Goal: Task Accomplishment & Management: Complete application form

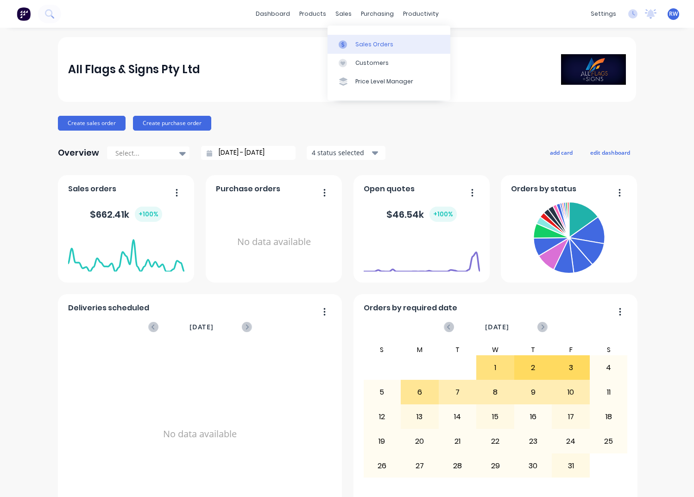
click at [366, 47] on div "Sales Orders" at bounding box center [374, 44] width 38 height 8
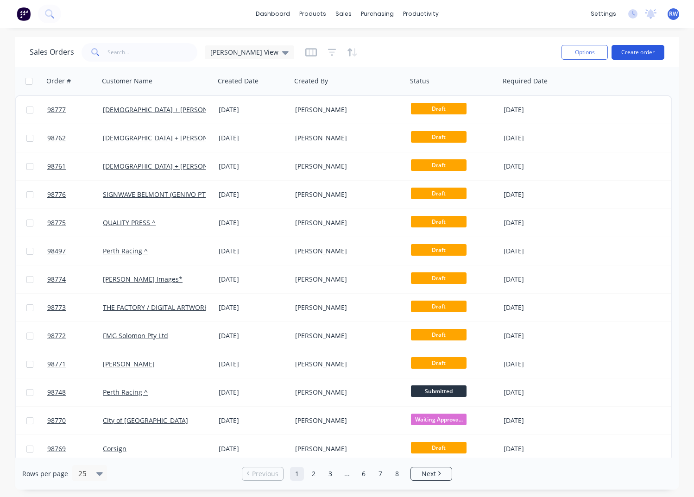
click at [632, 52] on button "Create order" at bounding box center [638, 52] width 53 height 15
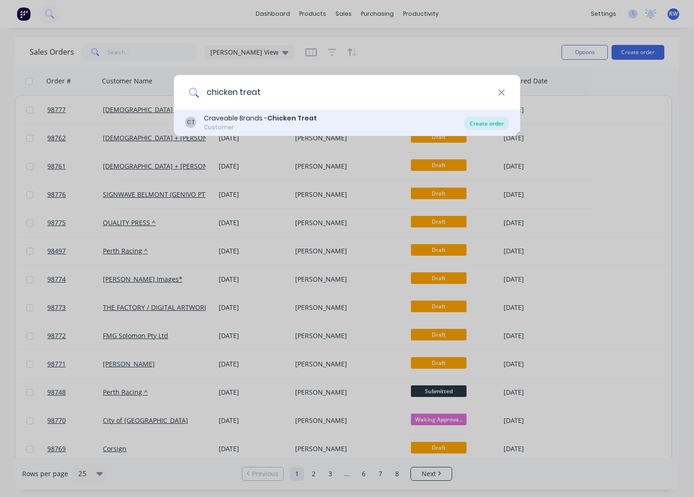
type input "chicken treat"
click at [484, 122] on div "Create order" at bounding box center [486, 123] width 45 height 13
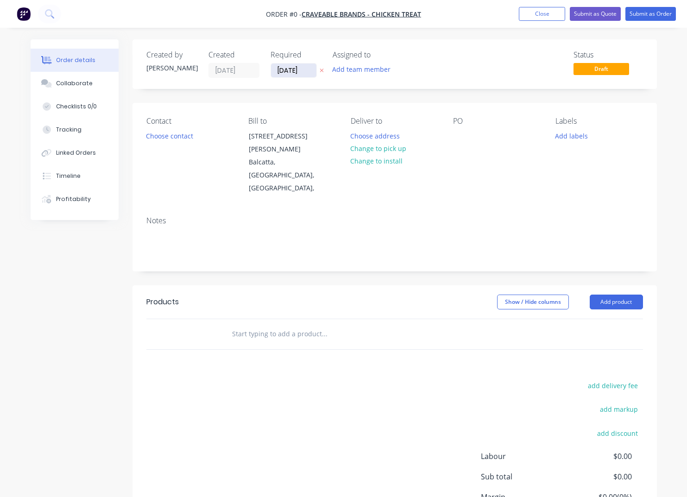
click at [311, 71] on input "[DATE]" at bounding box center [293, 70] width 45 height 14
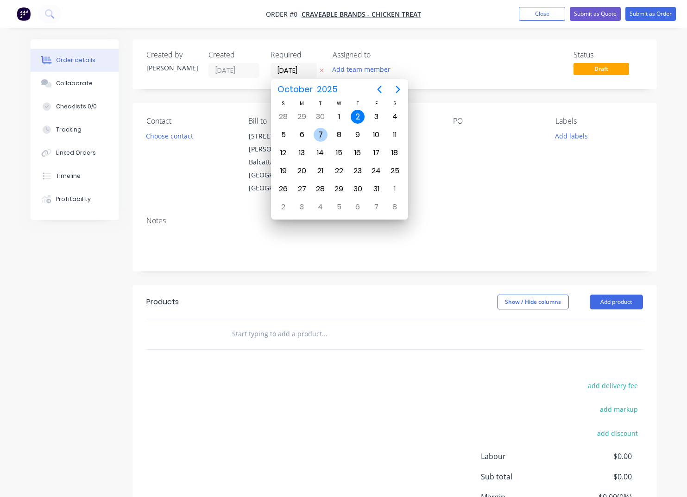
click at [321, 133] on div "7" at bounding box center [321, 135] width 14 height 14
type input "07/10/25"
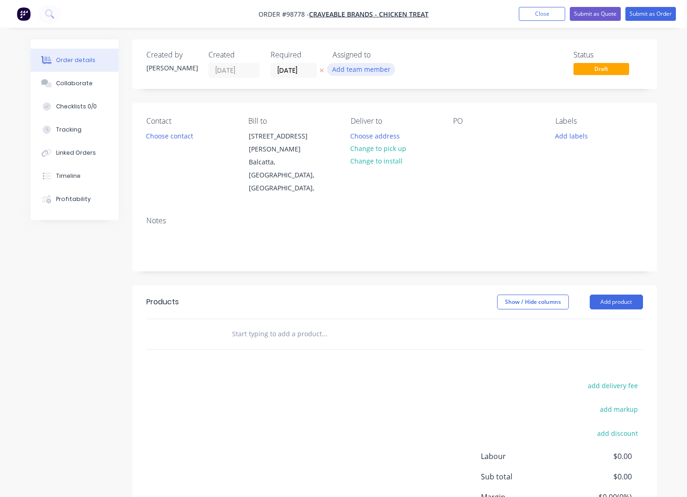
click at [360, 70] on button "Add team member" at bounding box center [361, 69] width 68 height 13
type input "rh"
click at [375, 122] on div "[PERSON_NAME] (You)" at bounding box center [407, 121] width 93 height 10
click at [168, 138] on button "Choose contact" at bounding box center [169, 135] width 57 height 13
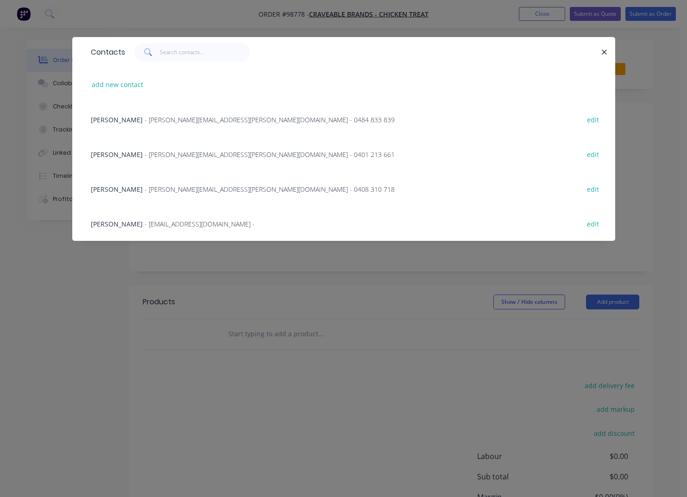
click at [165, 187] on span "- David.Harrison@chickentreat.com.au - 0408 310 718" at bounding box center [270, 189] width 250 height 9
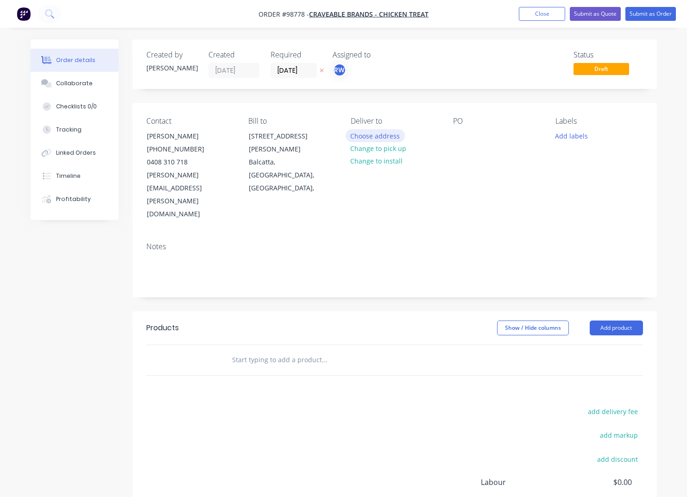
click at [385, 138] on button "Choose address" at bounding box center [375, 135] width 59 height 13
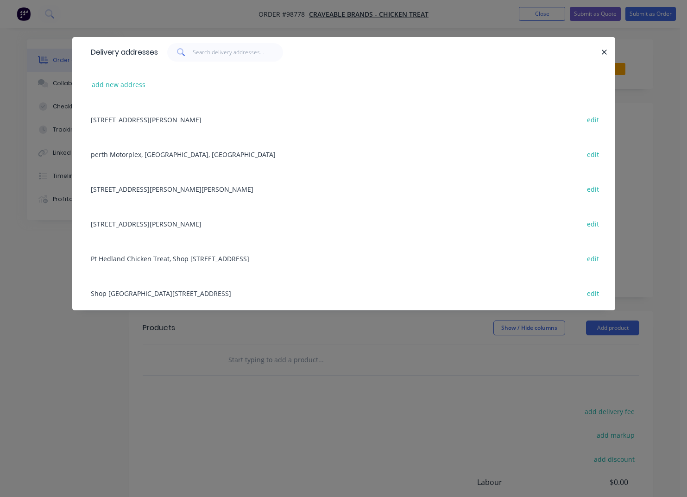
click at [177, 155] on div "perth Motorplex, Western Australia, Australia edit" at bounding box center [343, 154] width 515 height 35
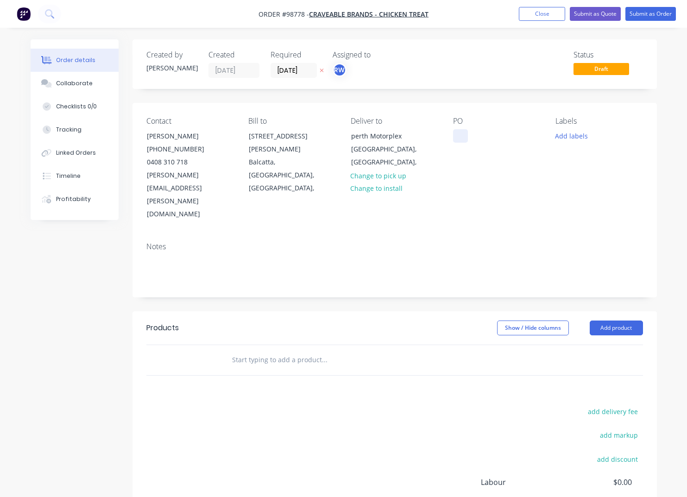
click at [453, 138] on div "Contact David Harrison (08) 9240 9714 0408 310 718 David.Harrison@chickentreat.…" at bounding box center [395, 169] width 525 height 132
click at [458, 134] on div at bounding box center [460, 135] width 15 height 13
click at [561, 140] on button "Add labels" at bounding box center [571, 135] width 43 height 13
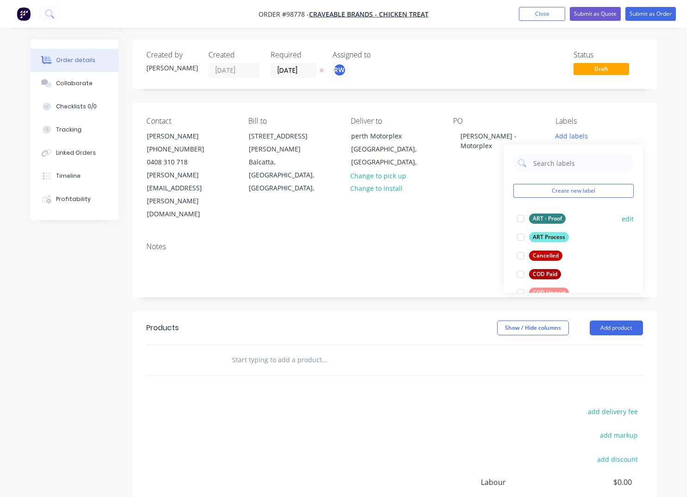
click at [550, 220] on div "ART - Proof" at bounding box center [547, 219] width 37 height 10
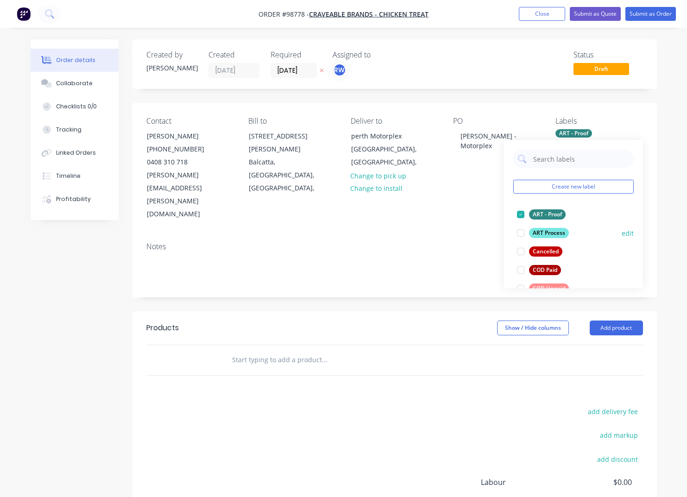
click at [550, 231] on div "ART Process" at bounding box center [549, 233] width 40 height 10
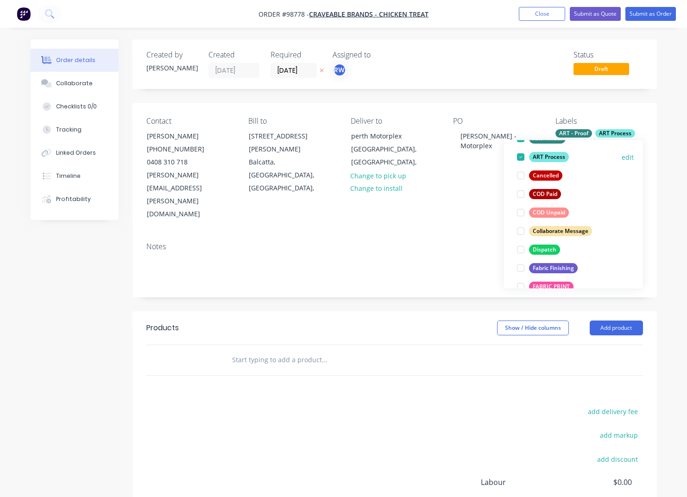
scroll to position [79, 0]
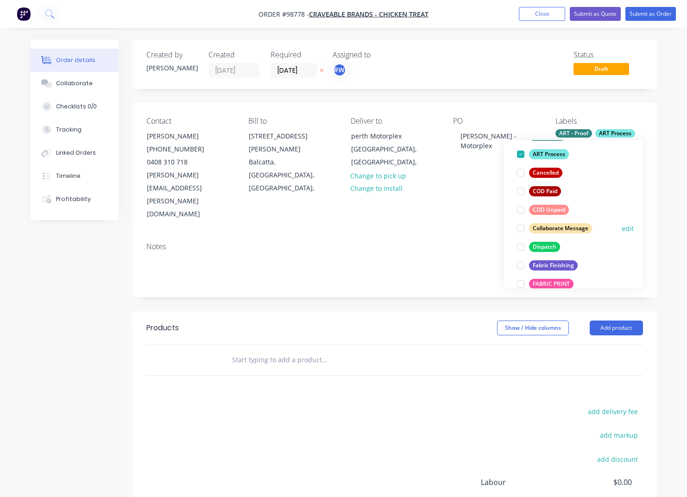
click at [546, 248] on div "Dispatch" at bounding box center [544, 247] width 31 height 10
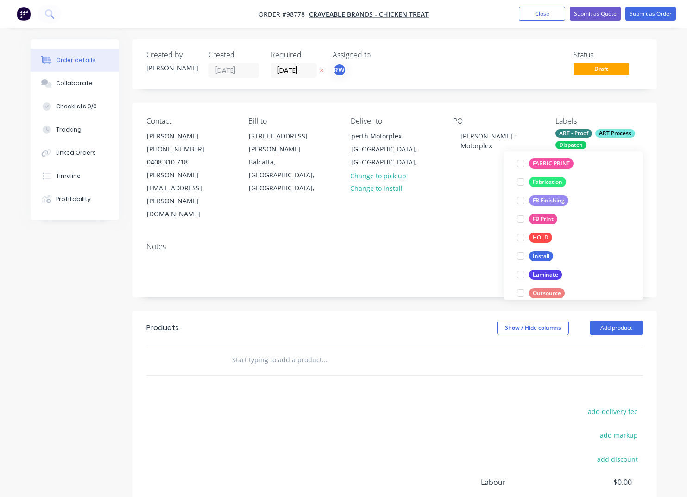
scroll to position [217, 0]
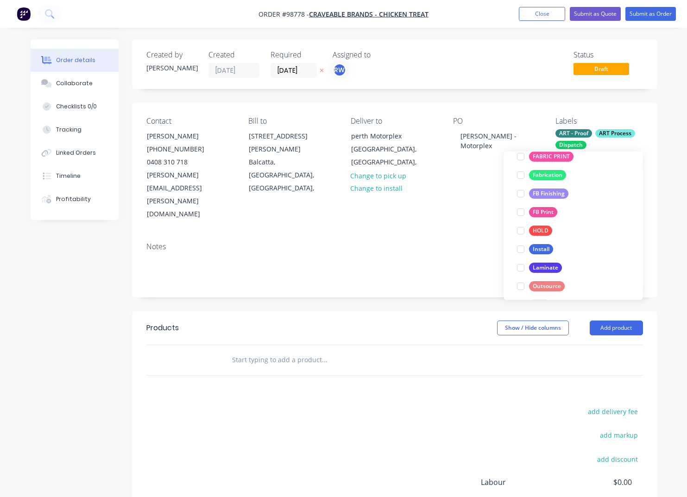
drag, startPoint x: 542, startPoint y: 195, endPoint x: 543, endPoint y: 209, distance: 14.4
click at [542, 195] on div "FB Finishing" at bounding box center [548, 194] width 39 height 10
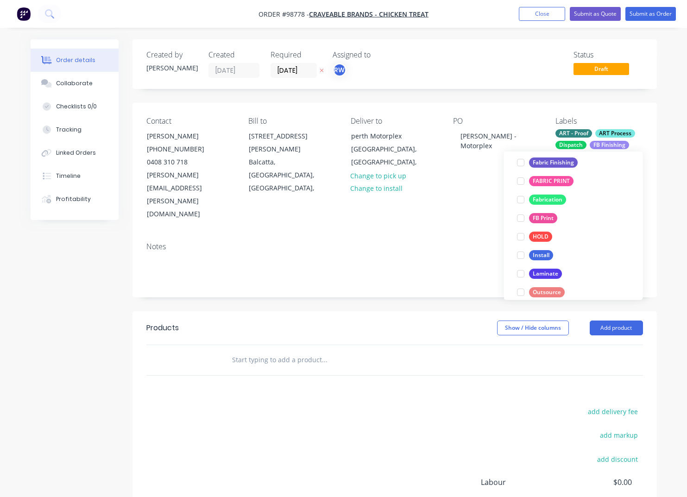
scroll to position [229, 0]
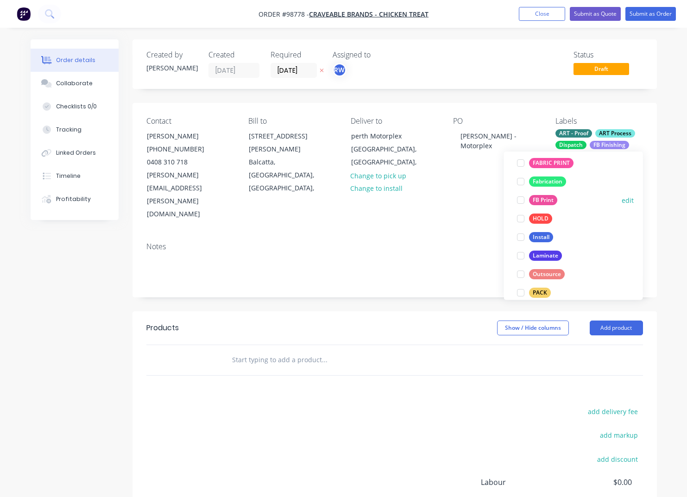
click at [539, 199] on div "FB Print" at bounding box center [543, 201] width 28 height 10
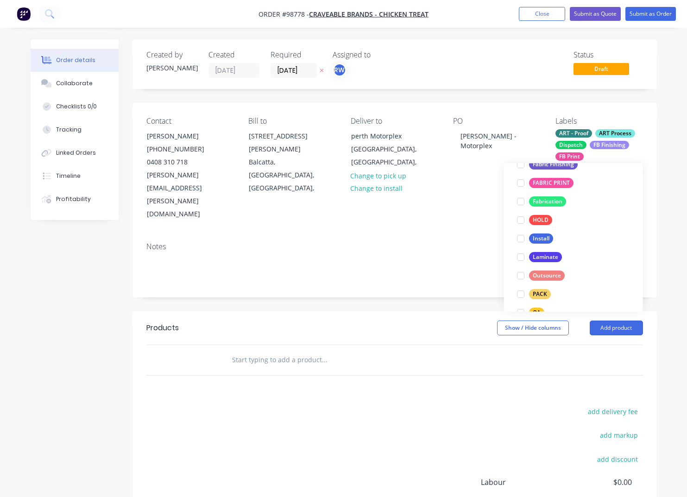
scroll to position [240, 0]
click at [540, 237] on div "Install" at bounding box center [541, 238] width 24 height 10
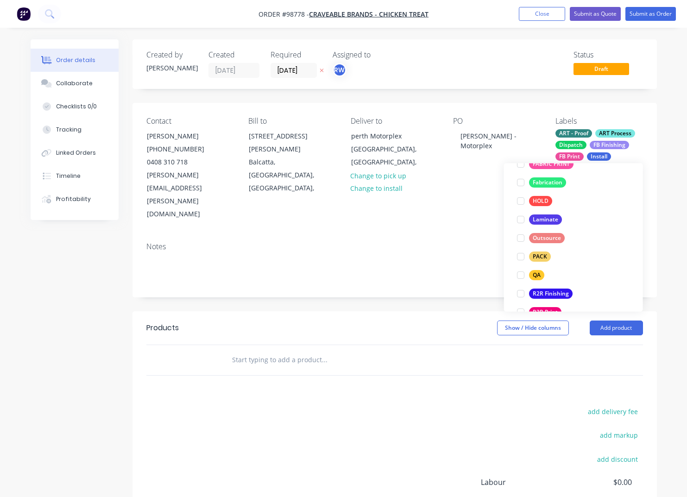
scroll to position [297, 0]
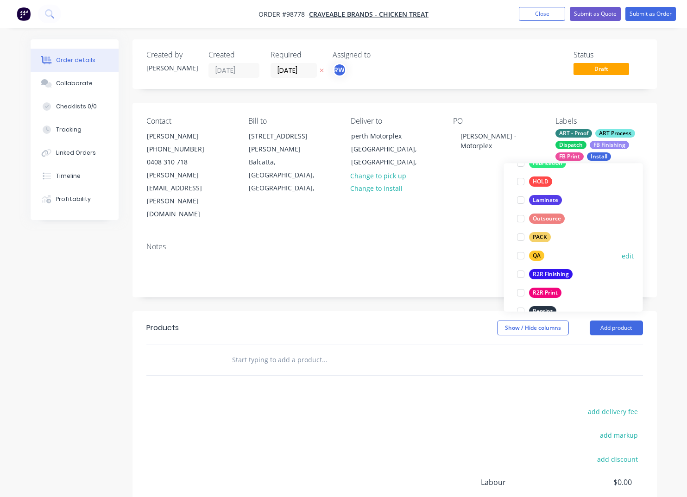
click at [537, 255] on div "QA" at bounding box center [536, 256] width 15 height 10
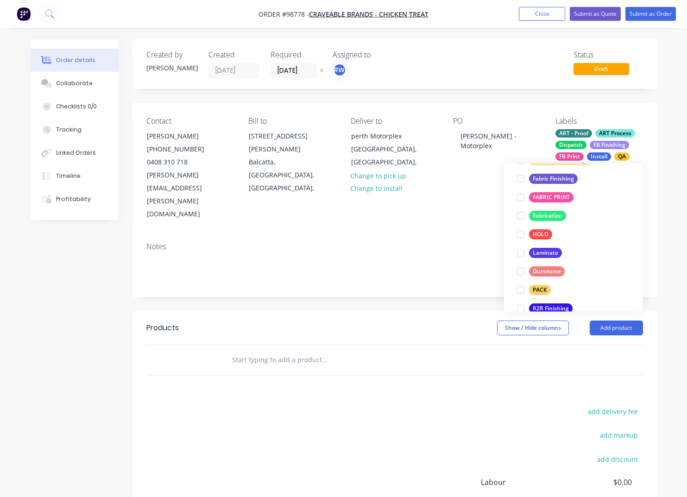
scroll to position [266, 0]
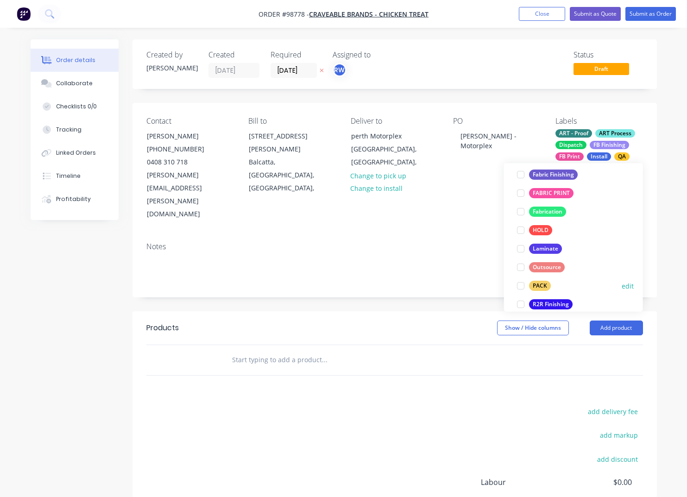
click at [540, 285] on div "PACK" at bounding box center [540, 286] width 22 height 10
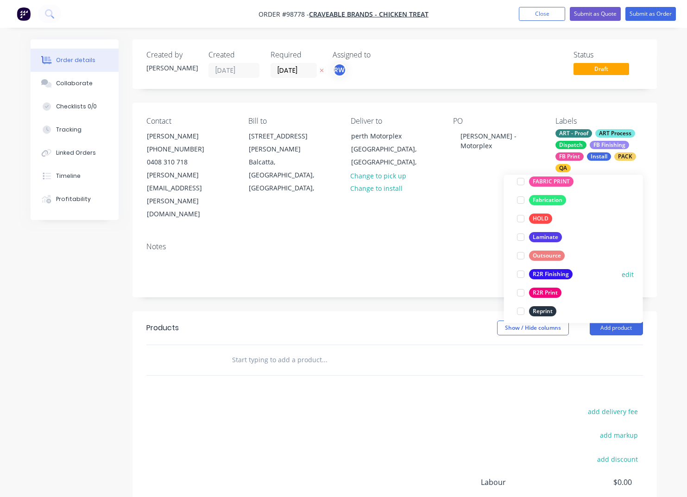
click at [544, 274] on div "R2R Finishing" at bounding box center [551, 275] width 44 height 10
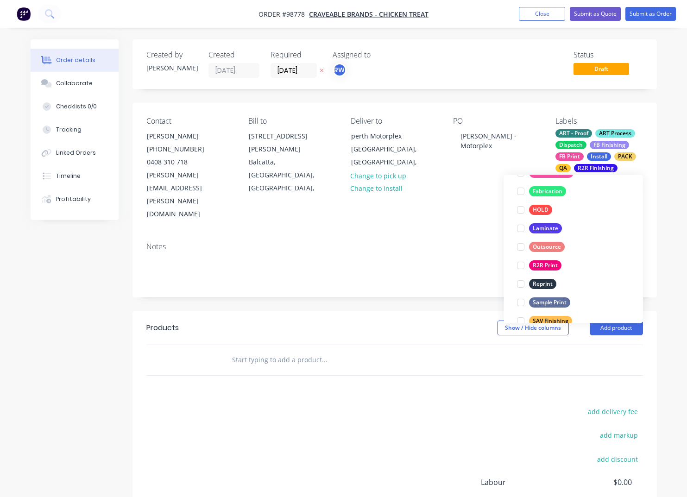
scroll to position [344, 0]
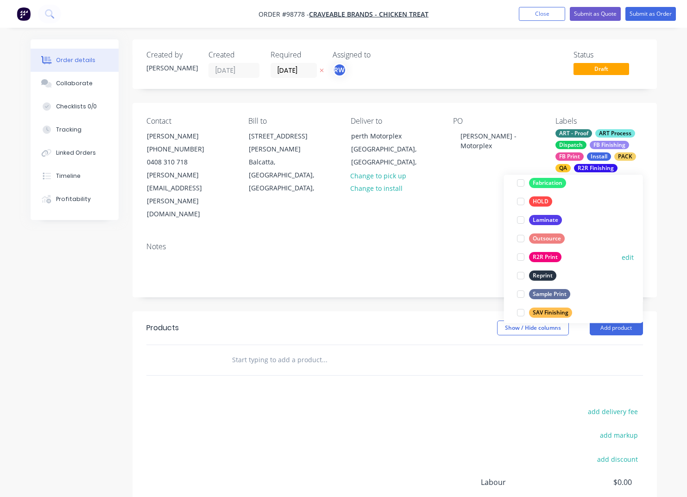
click at [545, 260] on div "R2R Print" at bounding box center [545, 258] width 32 height 10
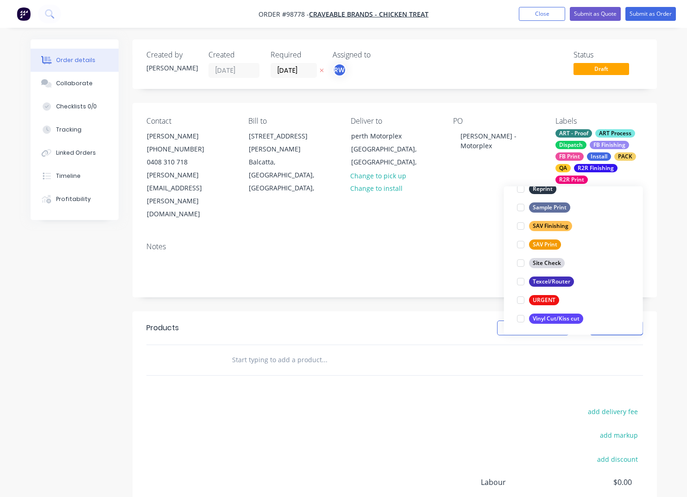
scroll to position [445, 0]
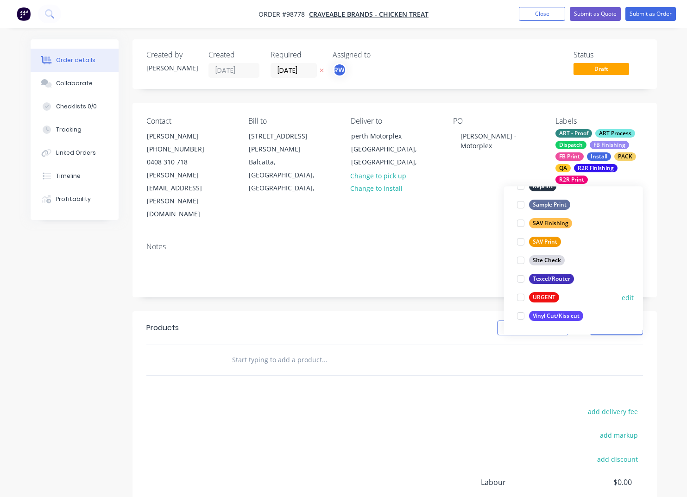
click at [541, 297] on div "URGENT" at bounding box center [544, 298] width 30 height 10
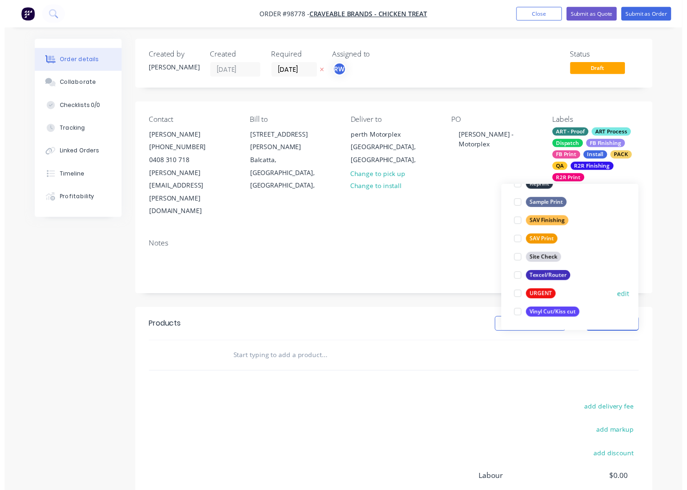
scroll to position [148, 0]
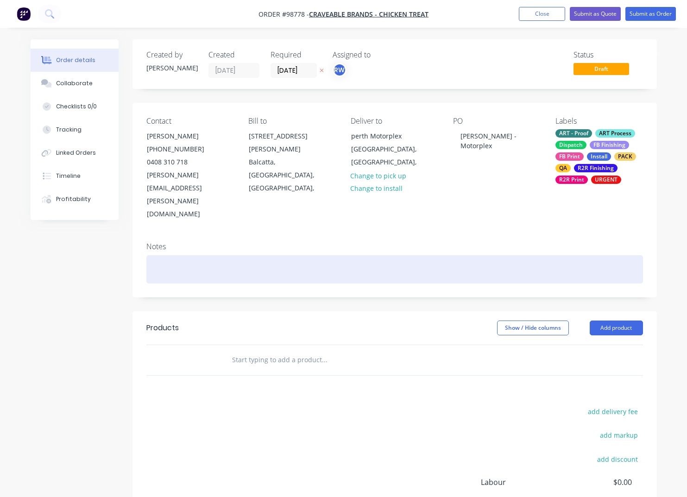
click at [258, 255] on div at bounding box center [394, 269] width 497 height 28
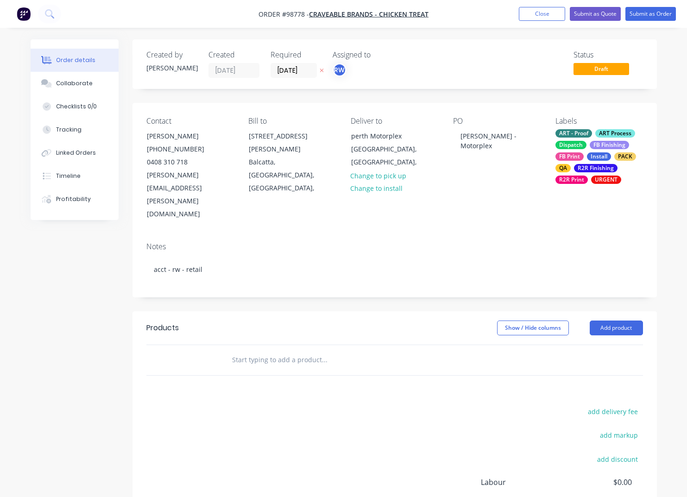
click at [243, 351] on input "text" at bounding box center [324, 360] width 185 height 19
click at [606, 321] on button "Add product" at bounding box center [616, 328] width 53 height 15
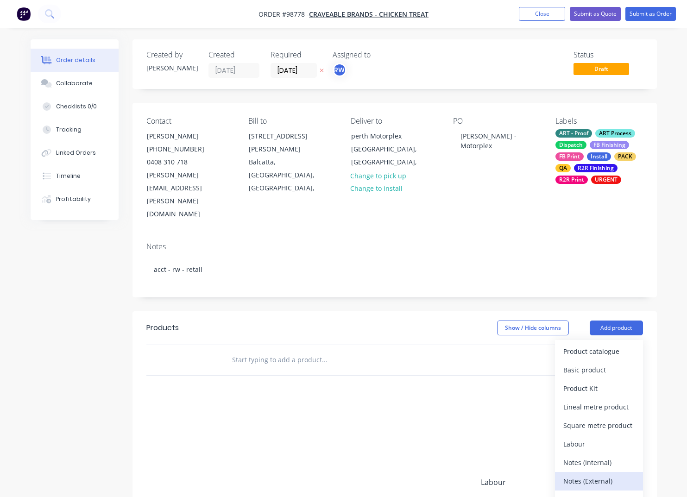
click at [587, 474] on div "Notes (External)" at bounding box center [598, 480] width 71 height 13
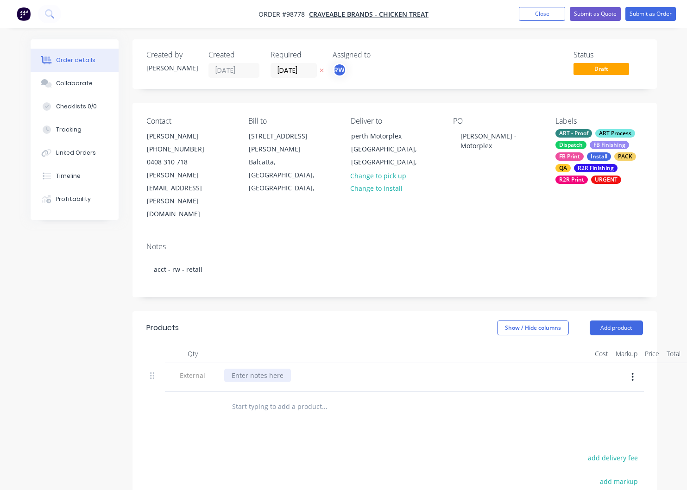
click at [260, 369] on div at bounding box center [257, 375] width 67 height 13
click at [360, 369] on div "MOTORPLEX SIGNAGE UPGRADE - MUST ONSTALL 8TH OCTOBER" at bounding box center [319, 375] width 191 height 13
click at [380, 369] on div "MOTORPLEX SIGNAGE UPGRADE - MUST INSTALL 8TH OCTOBER" at bounding box center [318, 375] width 188 height 13
click at [305, 398] on input "text" at bounding box center [324, 407] width 185 height 19
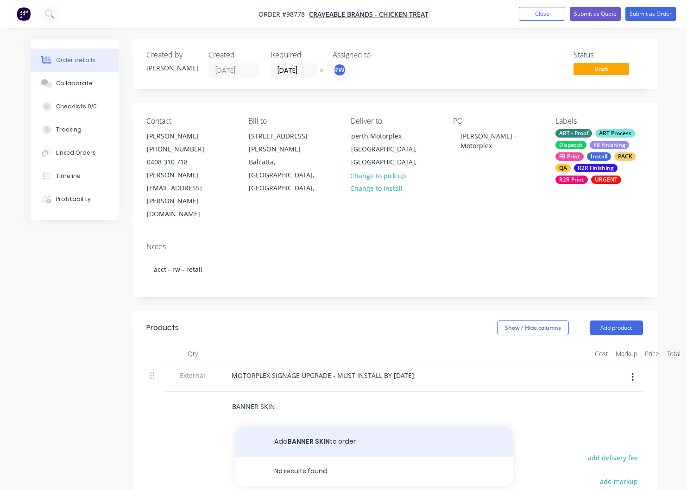
type input "BANNER SKIN"
click at [309, 427] on button "Add BANNER SKIN to order" at bounding box center [374, 442] width 278 height 30
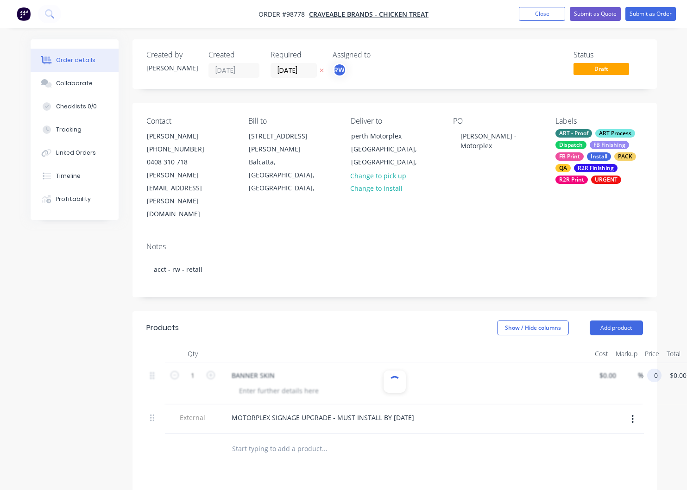
click at [660, 369] on input "0" at bounding box center [656, 375] width 11 height 13
type input "$898.00"
type input "898.00"
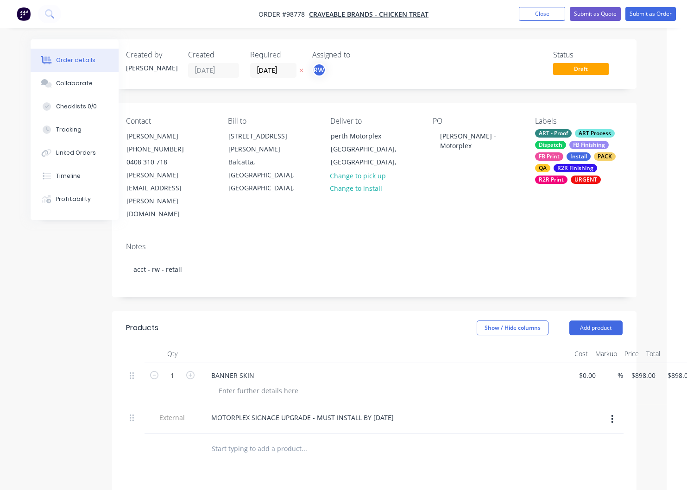
click at [268, 369] on div "BANNER SKIN" at bounding box center [385, 375] width 363 height 13
click at [258, 369] on div "BANNER SKIN" at bounding box center [233, 375] width 58 height 13
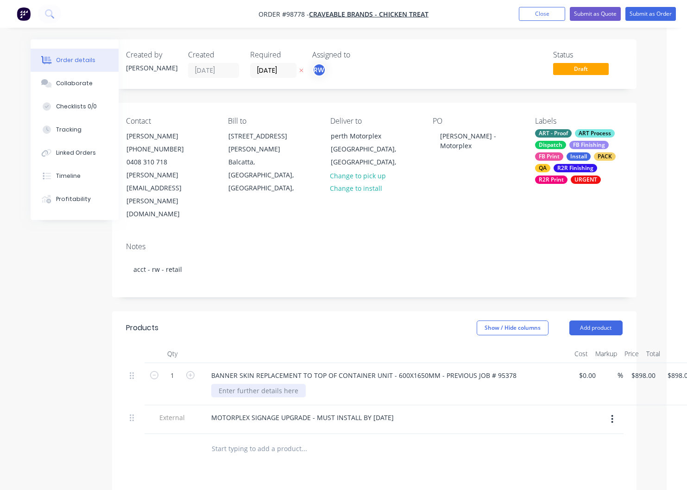
click at [251, 384] on div at bounding box center [258, 390] width 95 height 13
click at [644, 369] on input "898" at bounding box center [645, 375] width 29 height 13
type input "$1,898.00"
click at [263, 440] on input "text" at bounding box center [303, 449] width 185 height 19
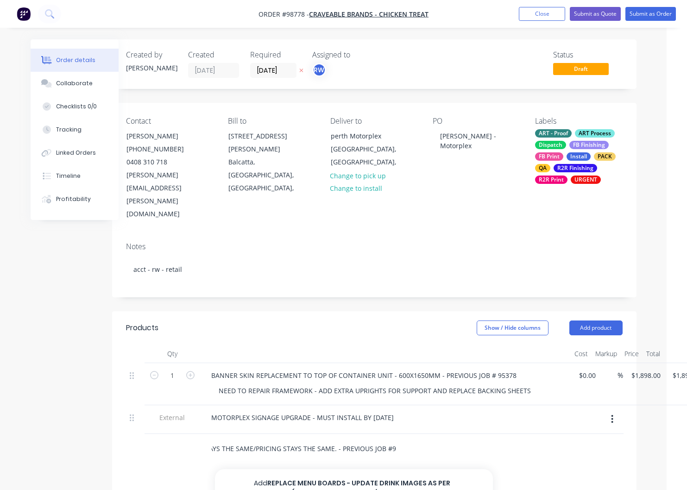
scroll to position [0, 252]
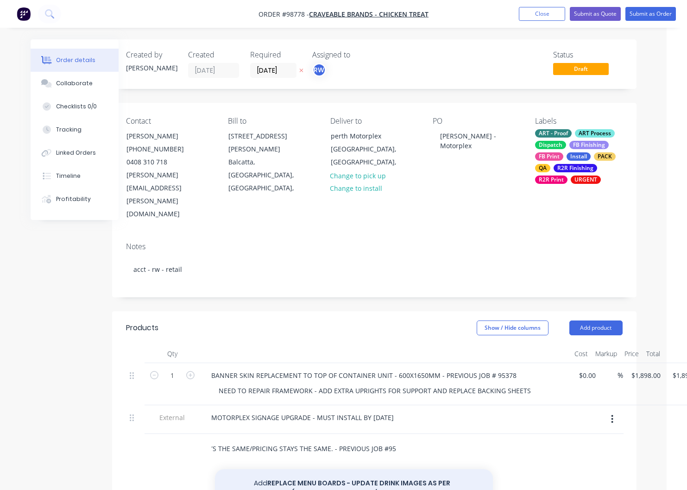
type input "REPLACE MENU BOARDS - UPDATE DRINK IMAGES AS PER ATTACHED (WATER STAYS THE SAME…"
click at [355, 469] on button "Add REPLACE MENU BOARDS - UPDATE DRINK IMAGES AS PER ATTACHED (WATER STAYS THE …" at bounding box center [354, 493] width 278 height 48
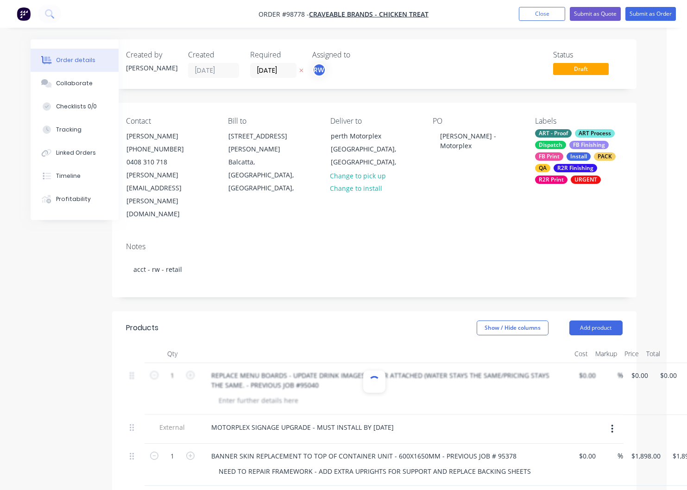
scroll to position [0, 0]
click at [641, 369] on input "0" at bounding box center [641, 375] width 21 height 13
type input "7"
type input "$815.00"
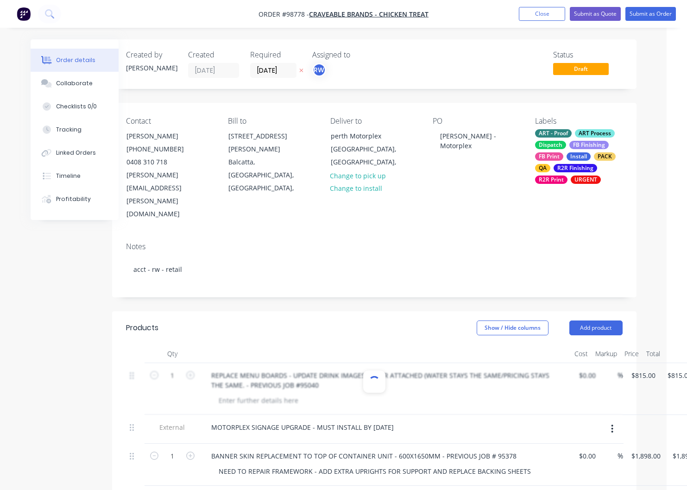
click at [437, 363] on div at bounding box center [374, 389] width 497 height 52
click at [263, 394] on div at bounding box center [258, 400] width 95 height 13
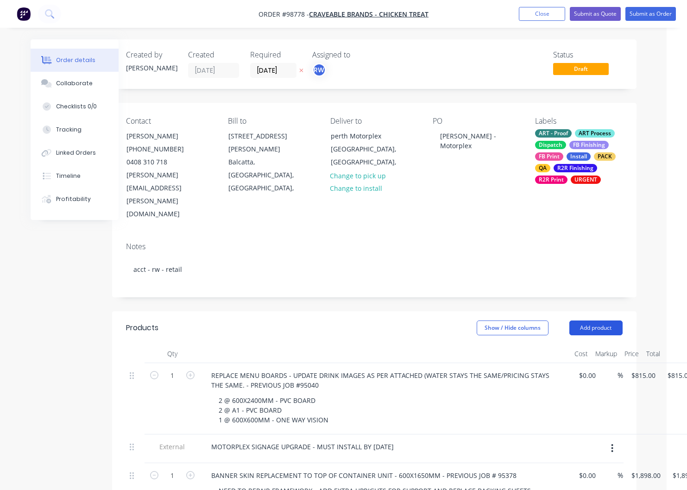
click at [596, 321] on button "Add product" at bounding box center [595, 328] width 53 height 15
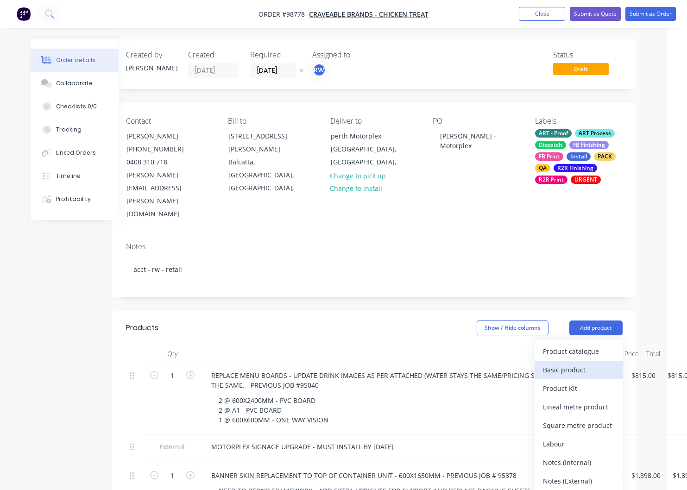
click at [579, 363] on div "Basic product" at bounding box center [578, 369] width 71 height 13
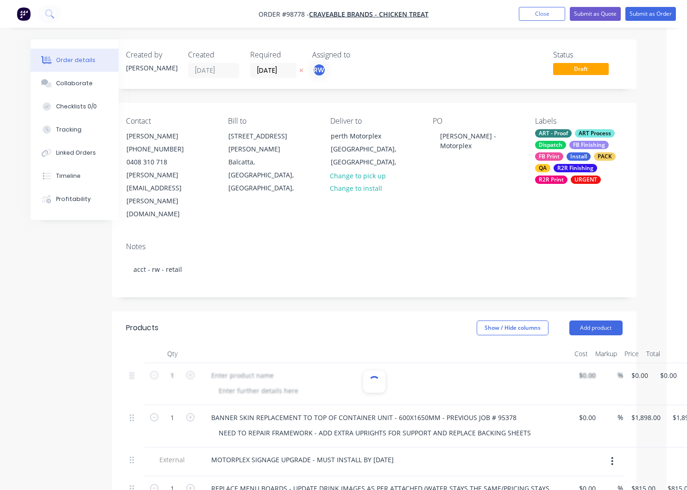
click at [239, 363] on div at bounding box center [374, 384] width 497 height 42
click at [269, 363] on div at bounding box center [374, 384] width 497 height 42
click at [641, 369] on input "0" at bounding box center [636, 375] width 11 height 13
type input "$496.00"
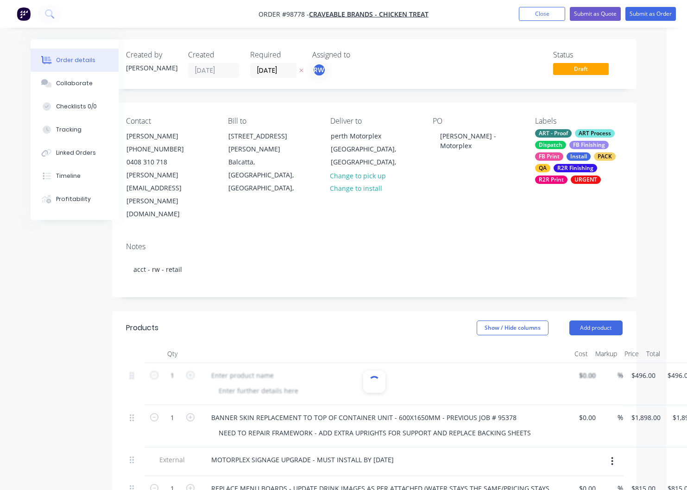
click at [487, 363] on div at bounding box center [374, 384] width 497 height 42
click at [193, 371] on icon "button" at bounding box center [190, 375] width 8 height 8
type input "2"
type input "$992.00"
click at [227, 369] on div at bounding box center [242, 375] width 77 height 13
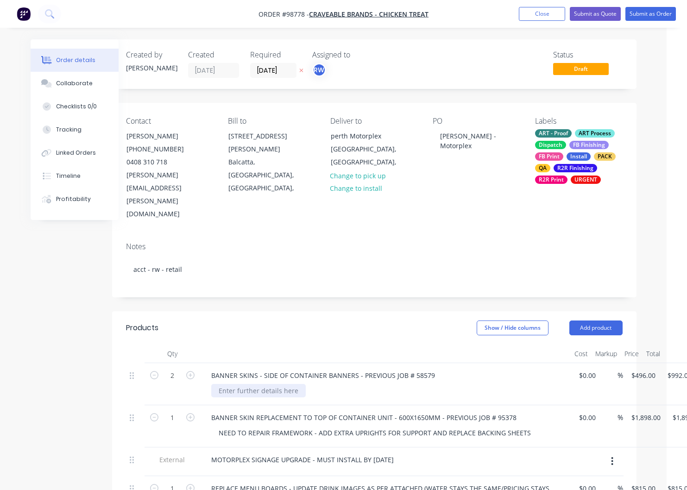
click at [231, 384] on div at bounding box center [258, 390] width 95 height 13
click at [331, 384] on div "2425X1650MM - KEDAR EDGING - 511-GSM BANNER" at bounding box center [299, 390] width 176 height 13
click at [335, 384] on div "2425X1650MM - KEDAR EDGING - 51O-GSM BANNER" at bounding box center [299, 390] width 177 height 13
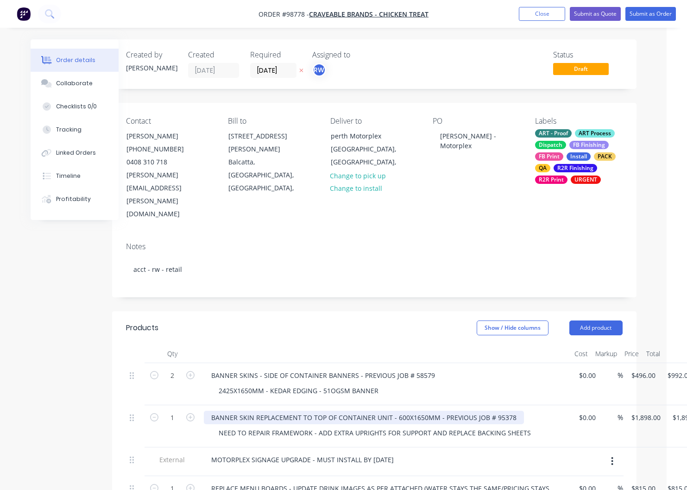
click at [392, 411] on div "BANNER SKIN REPLACEMENT TO TOP OF CONTAINER UNIT - 600X1650MM - PREVIOUS JOB # …" at bounding box center [364, 417] width 320 height 13
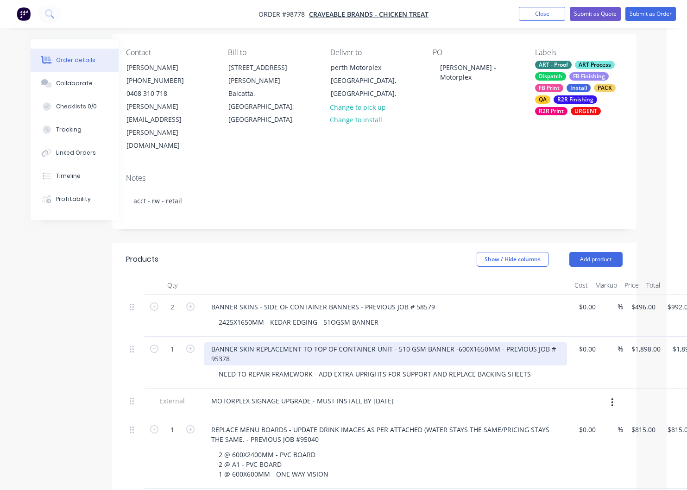
scroll to position [68, 20]
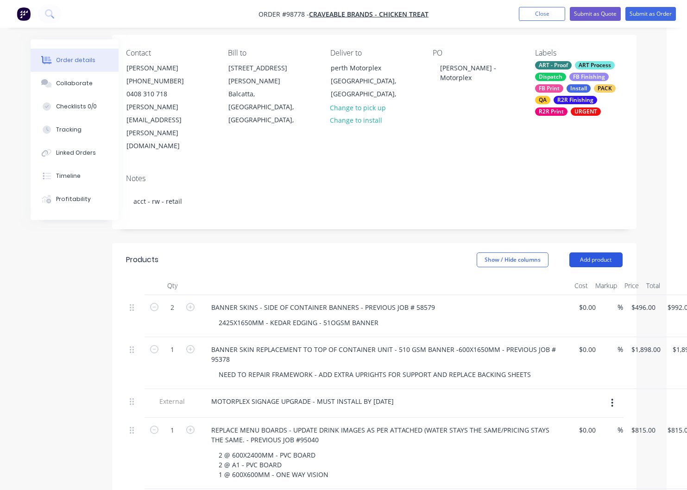
click at [595, 253] on button "Add product" at bounding box center [595, 260] width 53 height 15
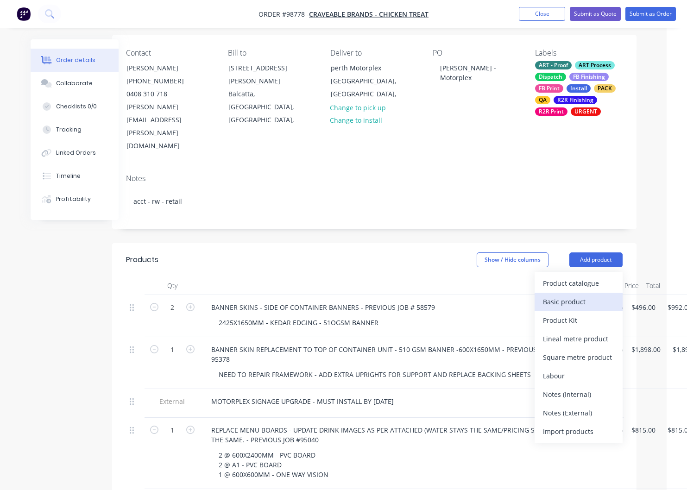
click at [561, 295] on div "Basic product" at bounding box center [578, 301] width 71 height 13
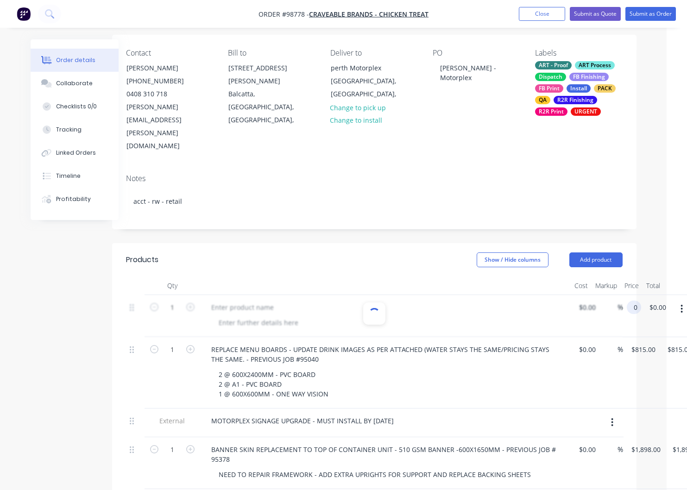
click at [639, 301] on input "0" at bounding box center [636, 307] width 11 height 13
type input "$2,355.00"
click at [252, 295] on div at bounding box center [374, 316] width 497 height 42
type input "$2,355.00"
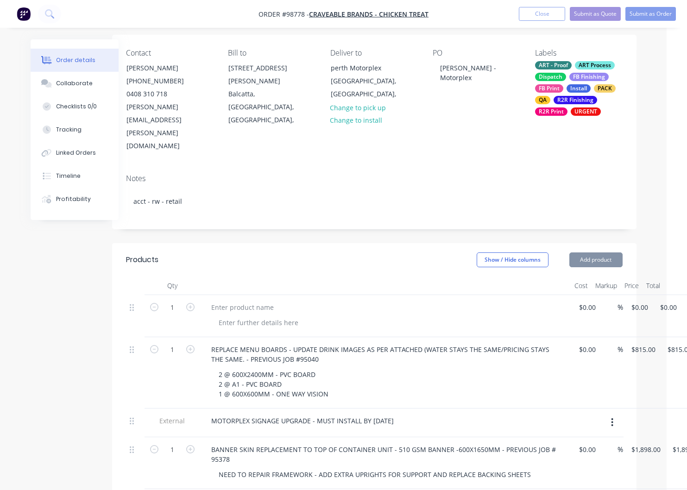
type input "$2,355.00"
click at [247, 301] on div at bounding box center [242, 307] width 77 height 13
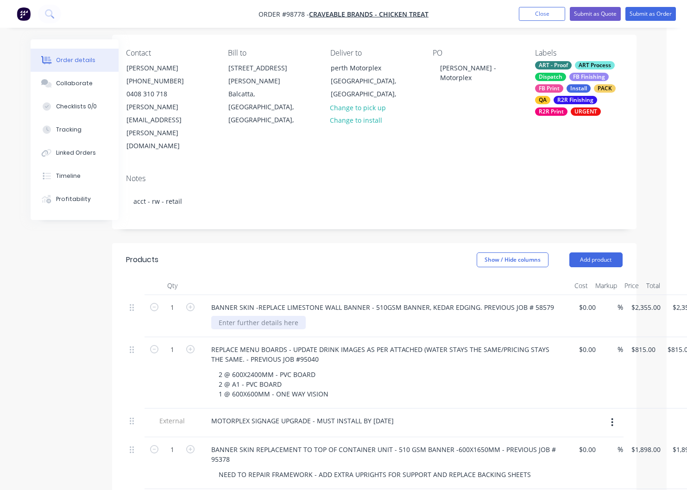
click at [242, 316] on div at bounding box center [258, 322] width 95 height 13
click at [249, 316] on div at bounding box center [258, 322] width 95 height 13
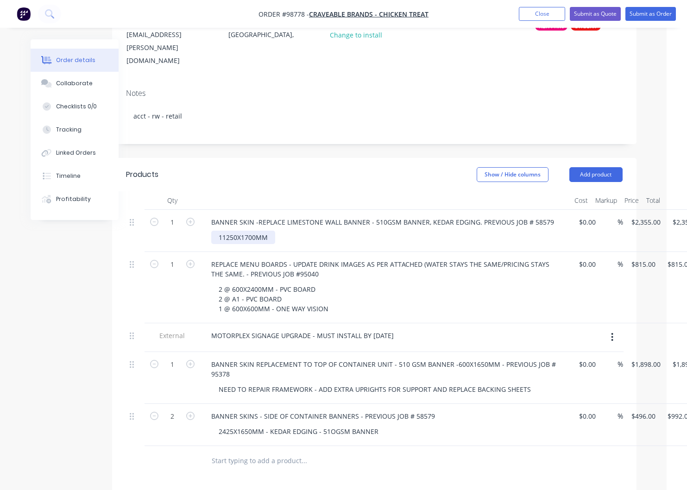
scroll to position [150, 20]
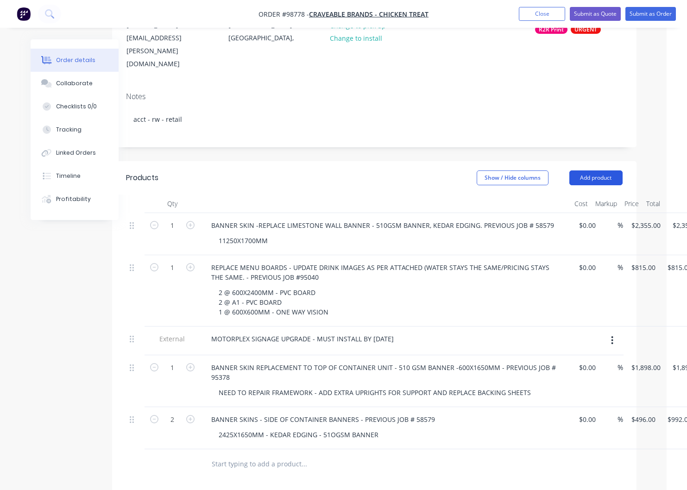
click at [605, 171] on button "Add product" at bounding box center [595, 178] width 53 height 15
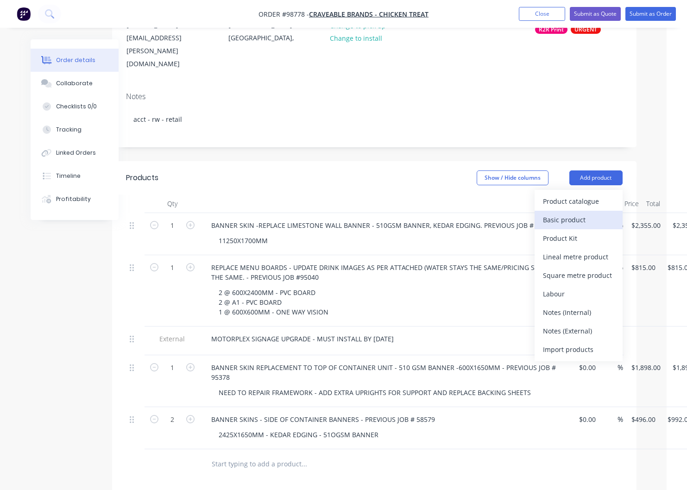
click at [567, 213] on div "Basic product" at bounding box center [578, 219] width 71 height 13
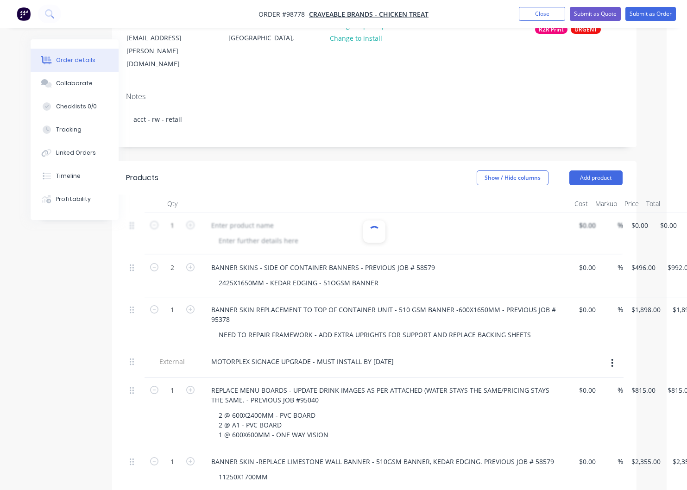
click at [252, 213] on div at bounding box center [374, 234] width 497 height 42
click at [646, 219] on input "0" at bounding box center [641, 225] width 21 height 13
type input "$855.00"
click at [252, 213] on div at bounding box center [374, 234] width 497 height 42
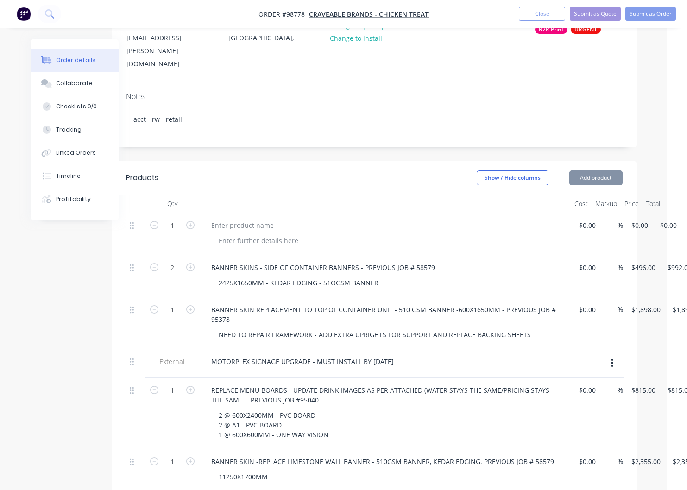
type input "$855.00"
click at [252, 219] on div at bounding box center [242, 225] width 77 height 13
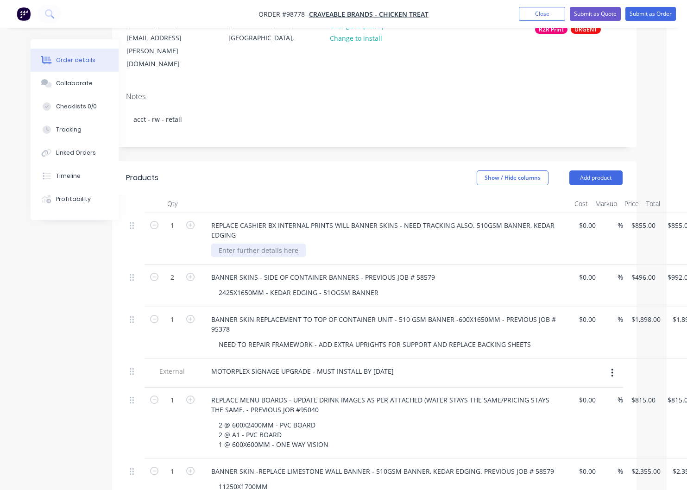
click at [253, 244] on div at bounding box center [258, 250] width 95 height 13
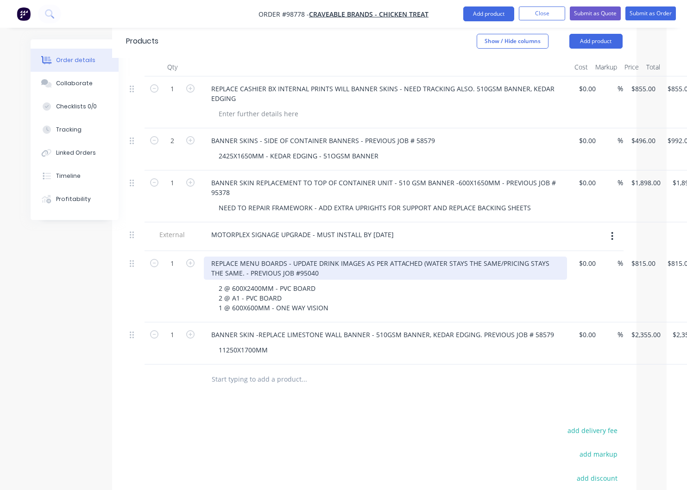
scroll to position [287, 21]
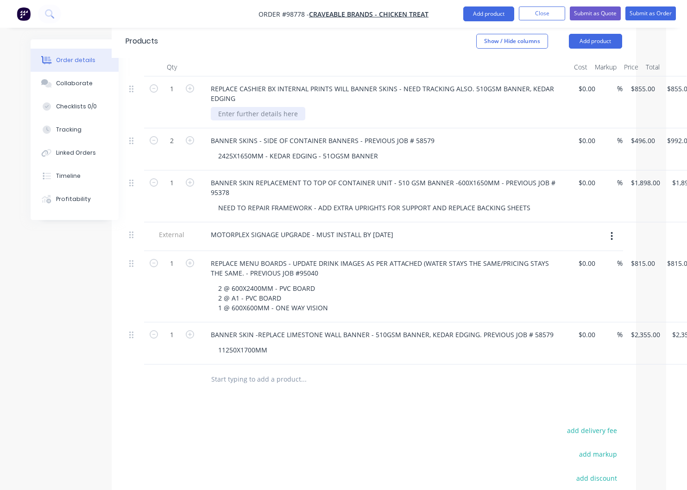
click at [267, 107] on div at bounding box center [258, 113] width 95 height 13
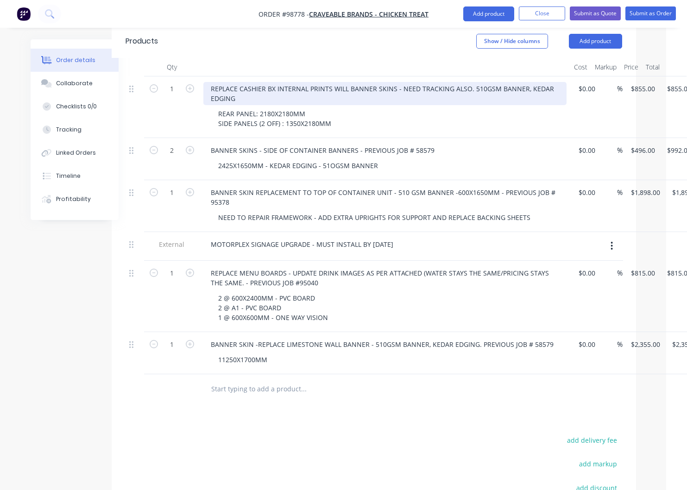
click at [248, 82] on div "REPLACE CASHIER BX INTERNAL PRINTS WILL BANNER SKINS - NEED TRACKING ALSO. 510G…" at bounding box center [384, 93] width 363 height 23
click at [271, 82] on div "REPLACE CASHIER BX INTERNAL PRINTS WILL BANNER SKINS - NEED TRACKING ALSO. 510G…" at bounding box center [384, 93] width 363 height 23
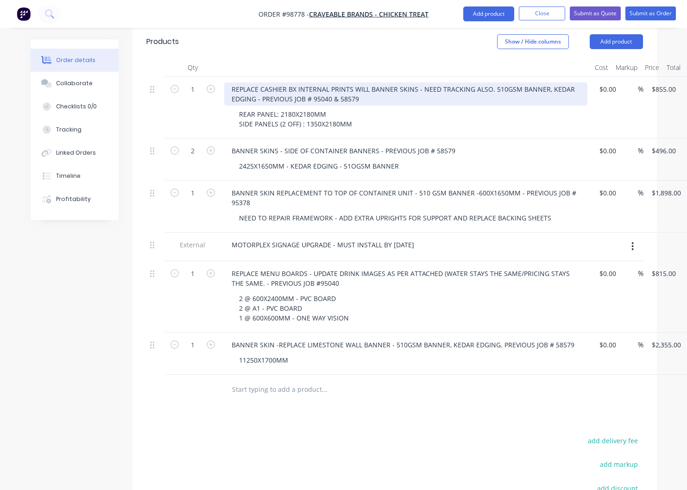
scroll to position [286, 4]
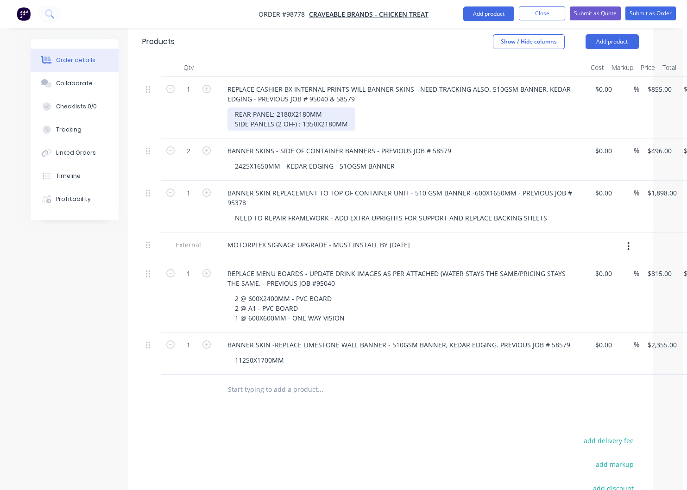
click at [276, 107] on div "REAR PANEL: 2180X2180MM SIDE PANELS (2 OFF) : 1350X2180MM" at bounding box center [292, 118] width 128 height 23
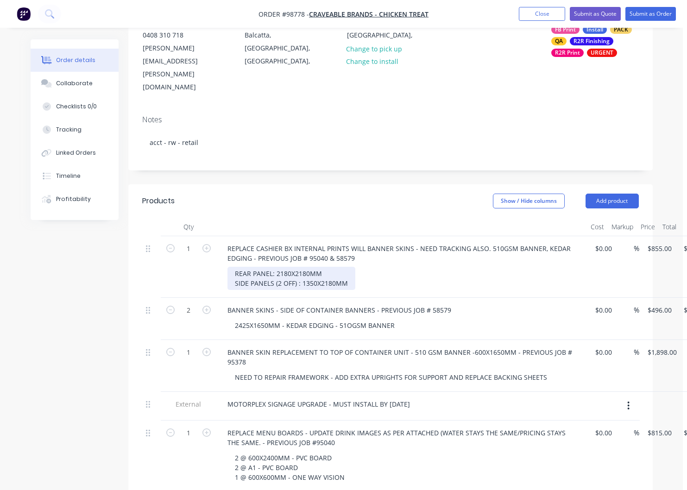
scroll to position [128, 4]
click at [277, 266] on div "REAR PANEL: 2180X2180MM SIDE PANELS (2 OFF) : 1350X2180MM" at bounding box center [292, 277] width 128 height 23
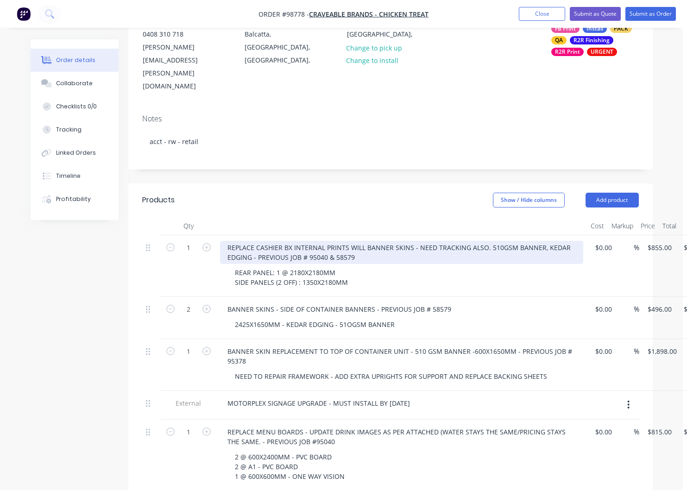
click at [287, 241] on div "REPLACE CASHIER BX INTERNAL PRINTS WILL BANNER SKINS - NEED TRACKING ALSO. 510G…" at bounding box center [401, 252] width 363 height 23
click at [367, 241] on div "REPLACE CASHIER BOX INTERNAL PRINTS WILL BANNER SKINS - NEED TRACKING ALSO. 510…" at bounding box center [401, 252] width 363 height 23
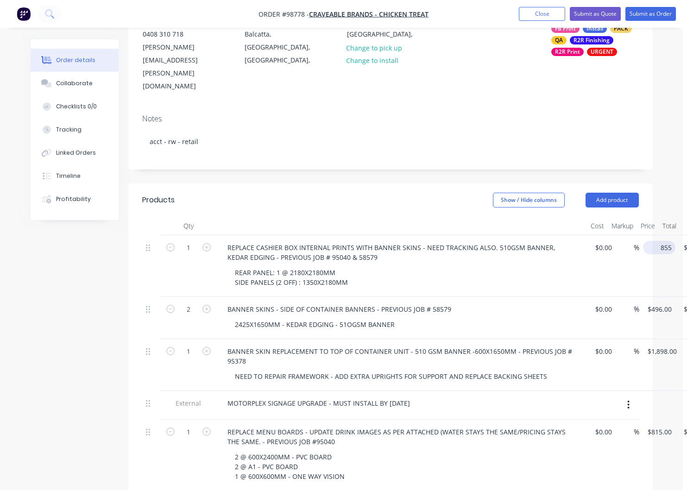
click at [656, 241] on input "855" at bounding box center [661, 247] width 29 height 13
type input "$1,105.00"
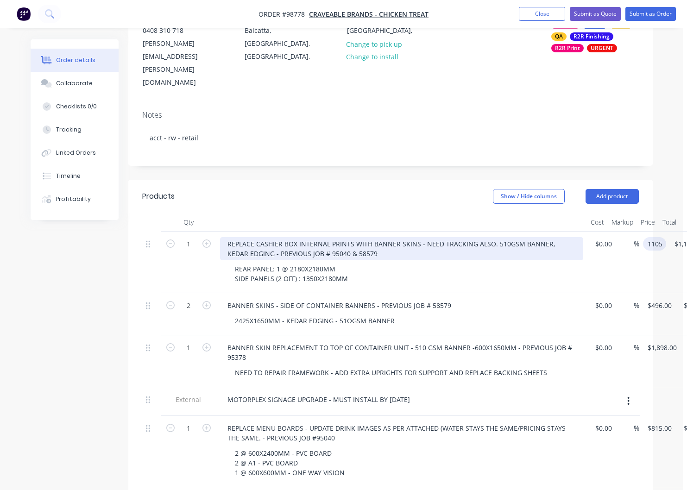
type input "$1,105.00"
drag, startPoint x: 297, startPoint y: 206, endPoint x: 306, endPoint y: 215, distance: 12.1
click at [297, 237] on div "REPLACE CASHIER BOX INTERNAL PRINTS WITH BANNER SKINS - NEED TRACKING ALSO. 510…" at bounding box center [401, 248] width 363 height 23
drag, startPoint x: 297, startPoint y: 207, endPoint x: 310, endPoint y: 216, distance: 15.8
click at [299, 237] on div "REPLACE CASHIER BOX INTERNAL PRINTS WITH BANNER SKINS - NEED TRACKING ALSO. 510…" at bounding box center [401, 248] width 363 height 23
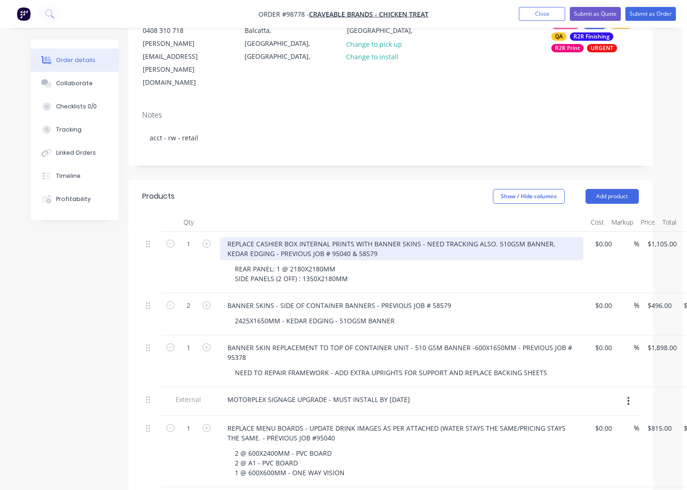
drag, startPoint x: 298, startPoint y: 207, endPoint x: 302, endPoint y: 213, distance: 7.3
click at [298, 237] on div "REPLACE CASHIER BOX INTERNAL PRINTS WITH BANNER SKINS - NEED TRACKING ALSO. 510…" at bounding box center [401, 248] width 363 height 23
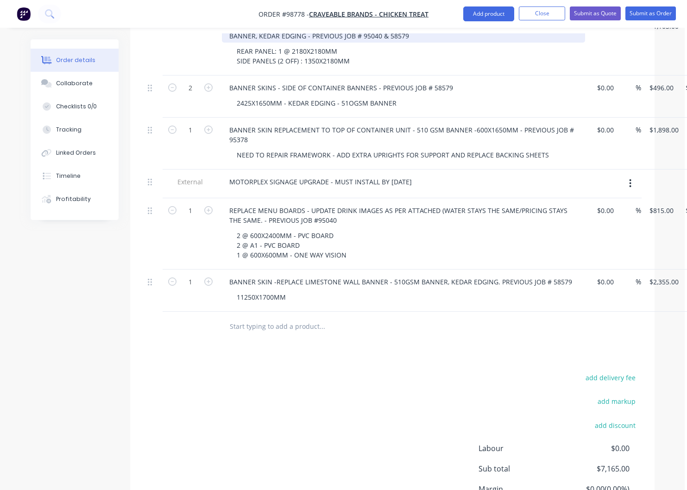
scroll to position [400, 2]
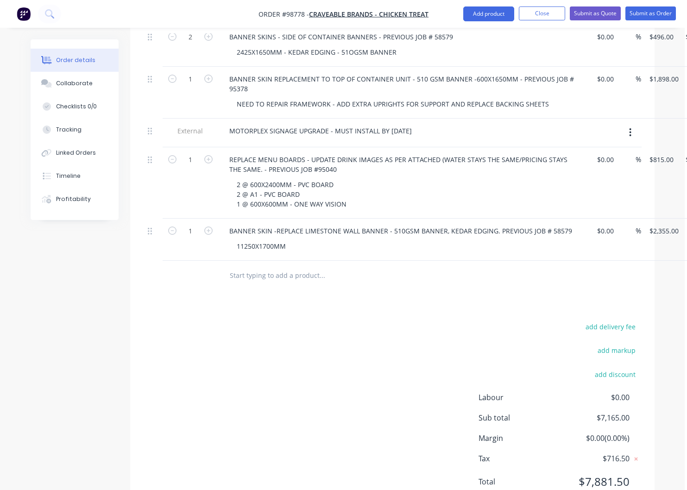
click at [302, 266] on input "text" at bounding box center [321, 275] width 185 height 19
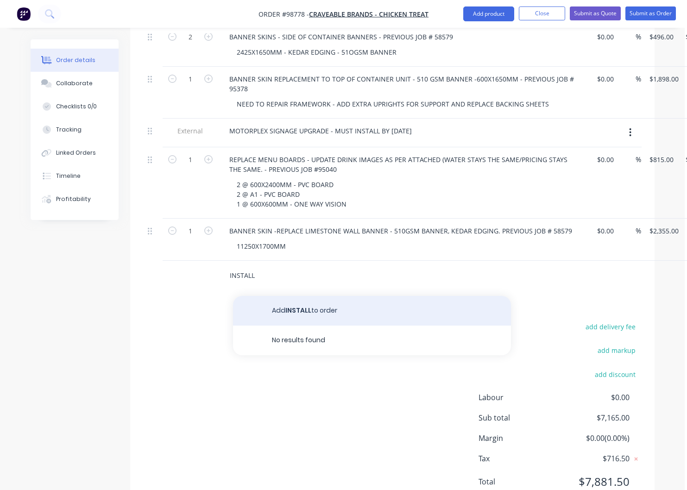
type input "INSTALL"
click at [299, 296] on button "Add INSTALL to order" at bounding box center [372, 311] width 278 height 30
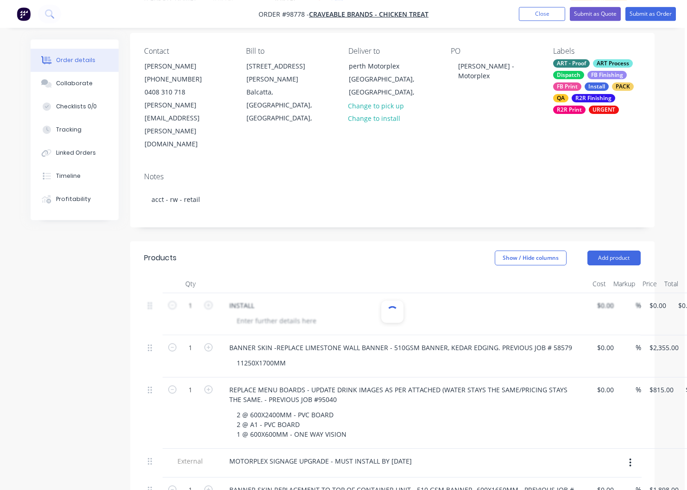
scroll to position [72, 2]
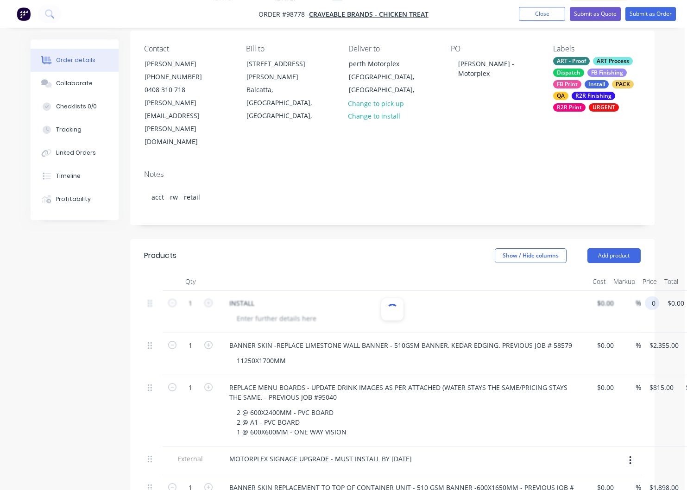
click at [656, 297] on input "0" at bounding box center [654, 303] width 11 height 13
type input "$1,797.00"
type input "1797.00"
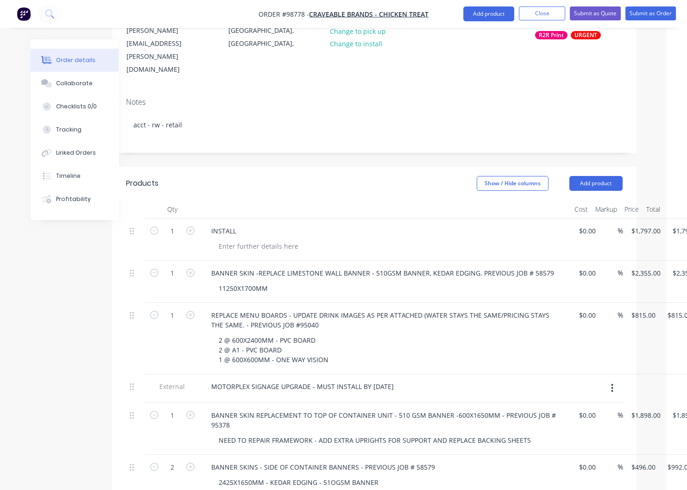
scroll to position [0, 20]
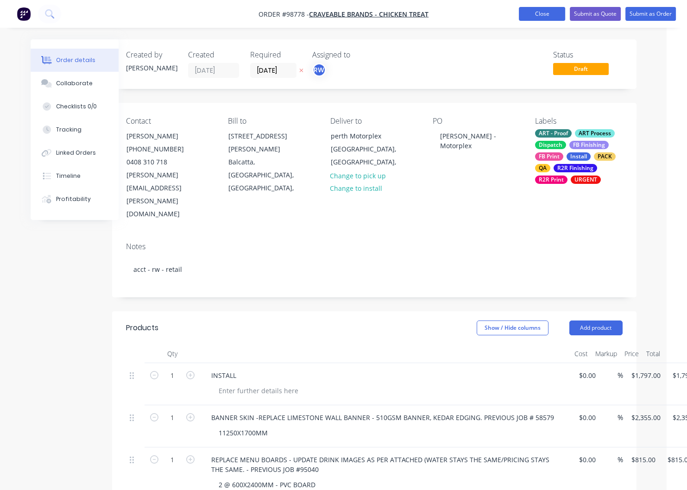
click at [540, 15] on button "Close" at bounding box center [542, 14] width 46 height 14
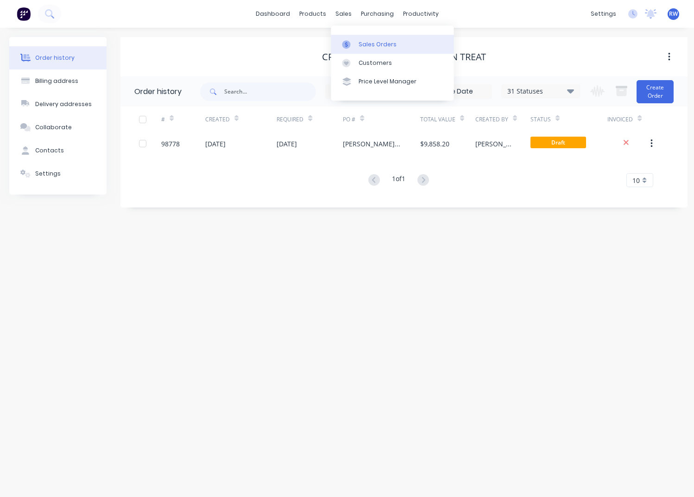
click at [377, 44] on div "Sales Orders" at bounding box center [378, 44] width 38 height 8
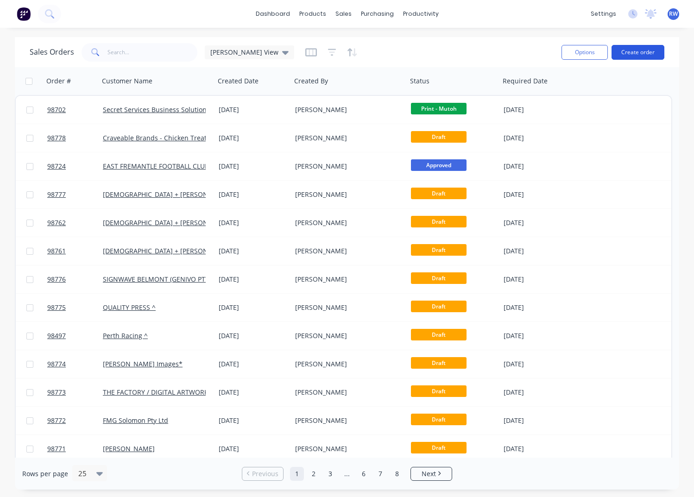
click at [631, 52] on button "Create order" at bounding box center [638, 52] width 53 height 15
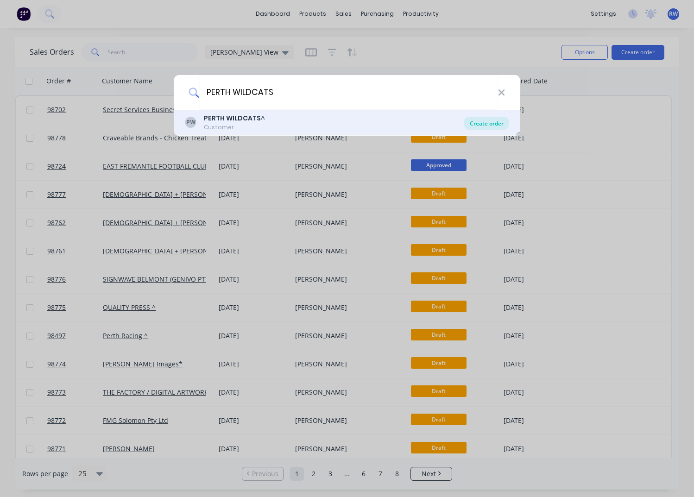
type input "PERTH WILDCATS"
click at [484, 123] on div "Create order" at bounding box center [486, 123] width 45 height 13
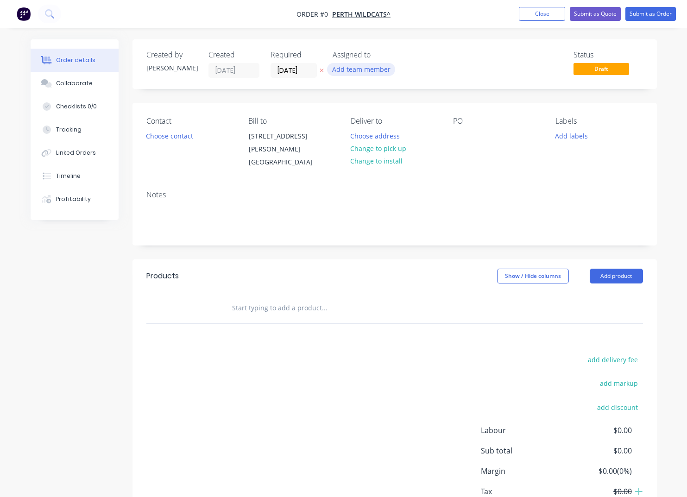
click at [365, 72] on button "Add team member" at bounding box center [361, 69] width 68 height 13
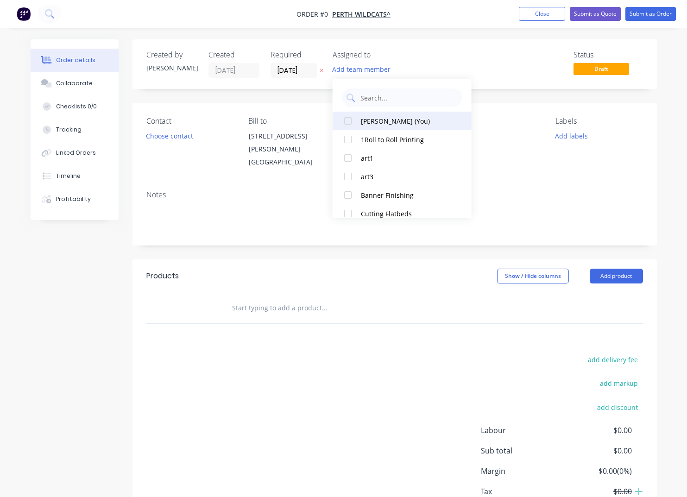
click at [386, 119] on div "[PERSON_NAME] (You)" at bounding box center [407, 121] width 93 height 10
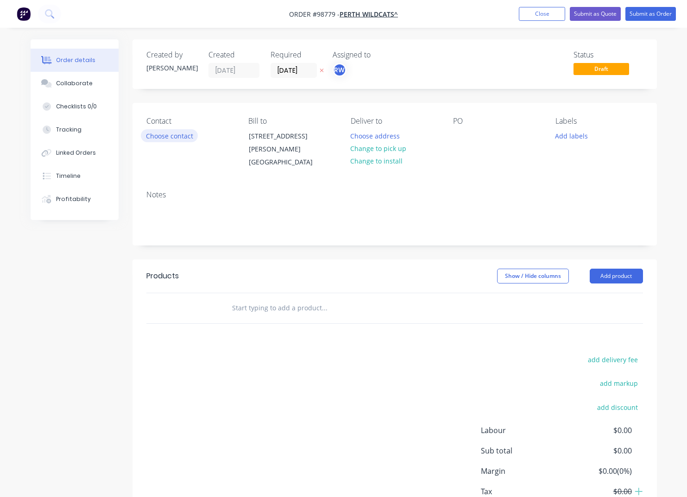
click at [168, 136] on button "Choose contact" at bounding box center [169, 135] width 57 height 13
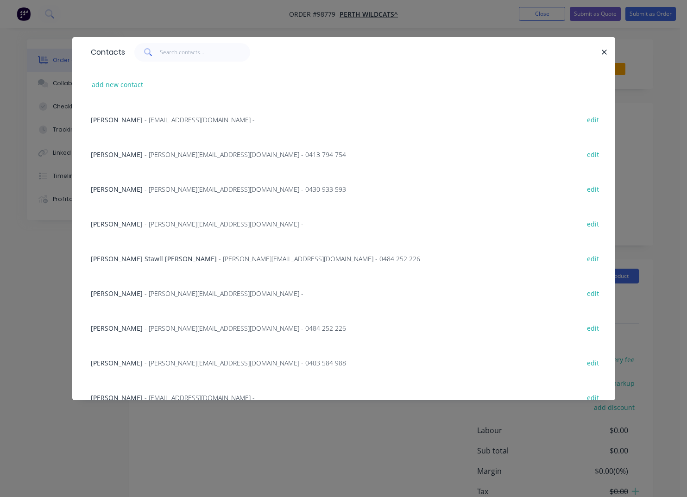
click at [155, 190] on span "- hudson@wildcats.com.au - 0430 933 593" at bounding box center [246, 189] width 202 height 9
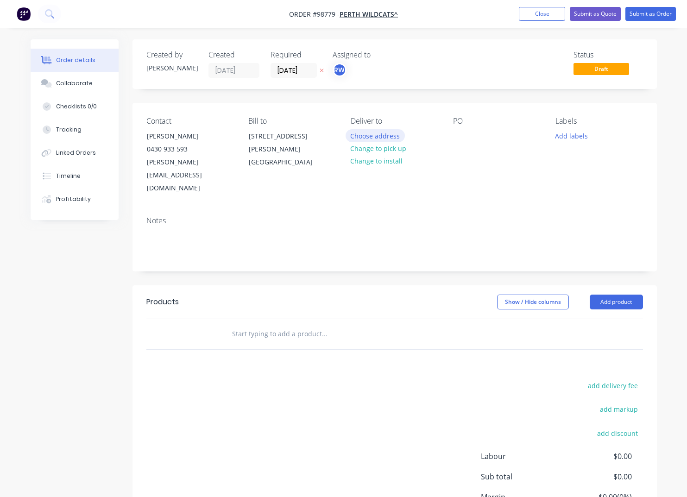
click at [381, 138] on button "Choose address" at bounding box center [375, 135] width 59 height 13
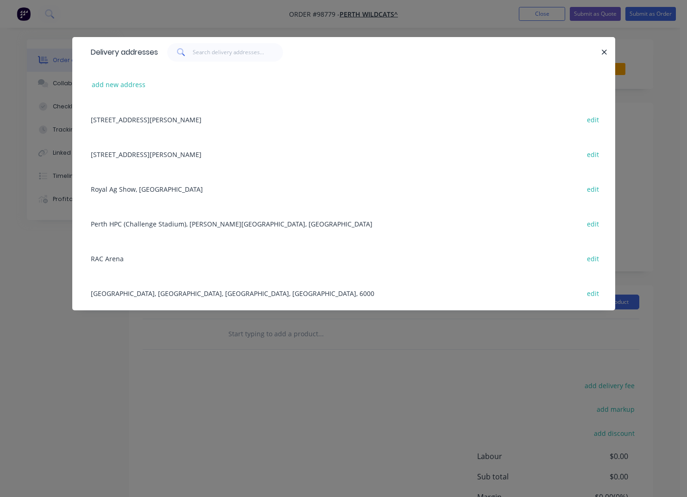
click at [117, 260] on div "RAC Arena edit" at bounding box center [343, 258] width 515 height 35
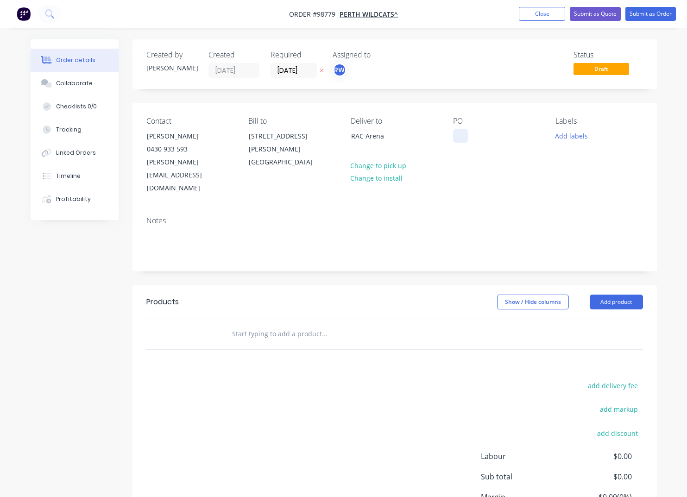
click at [456, 140] on div at bounding box center [460, 135] width 15 height 13
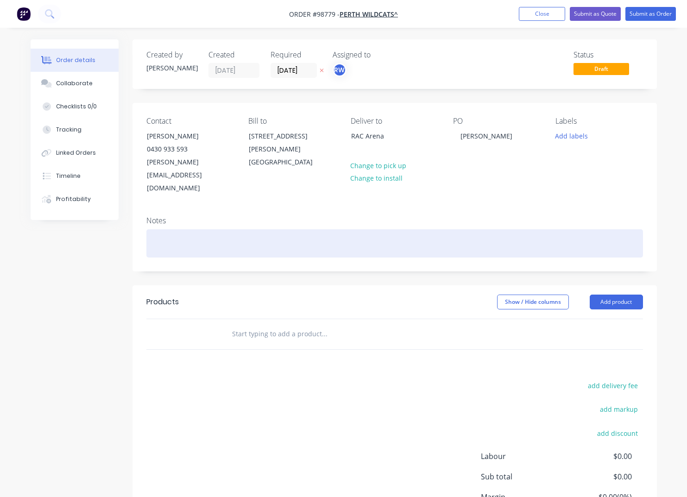
click at [160, 229] on div at bounding box center [394, 243] width 497 height 28
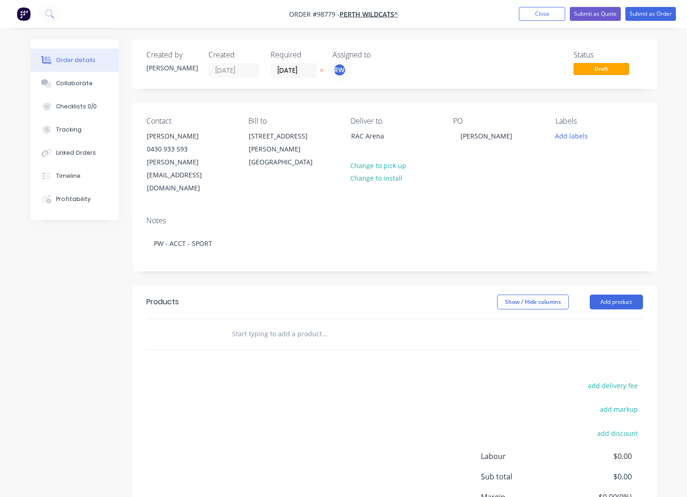
click at [246, 325] on input "text" at bounding box center [324, 334] width 185 height 19
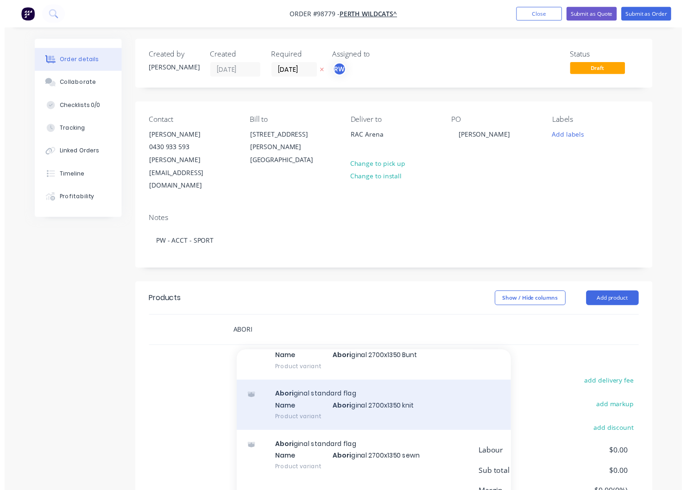
scroll to position [445, 0]
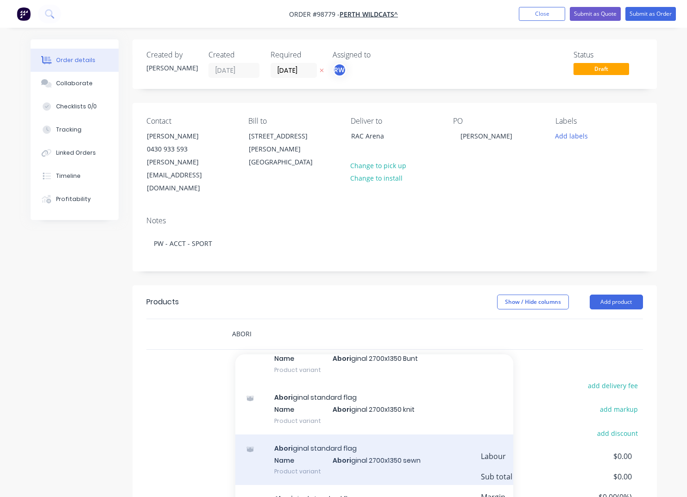
type input "ABORI"
click at [361, 437] on div "Abori ginal standard flag Name Abori ginal 2700x1350 sewn Product variant" at bounding box center [374, 460] width 278 height 51
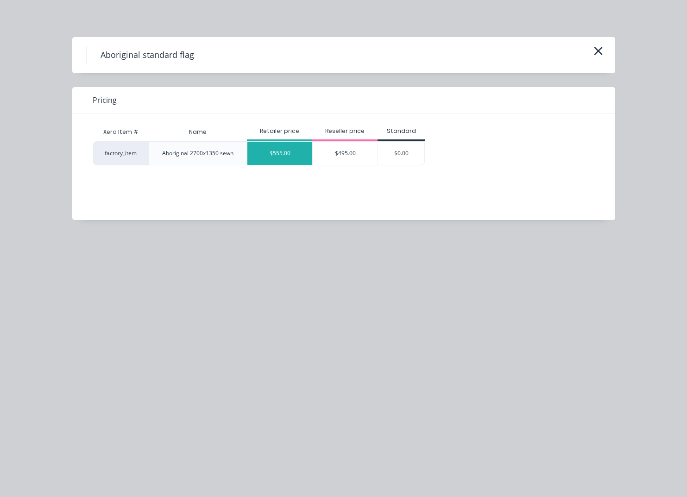
click at [286, 162] on div "$555.00" at bounding box center [279, 153] width 65 height 23
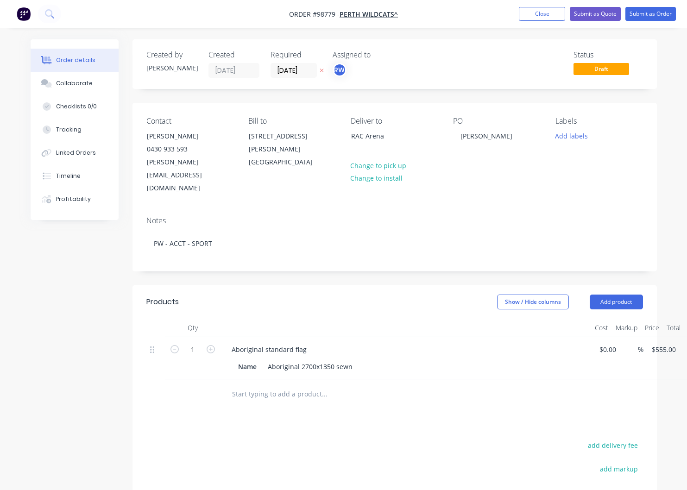
click at [269, 385] on input "text" at bounding box center [324, 394] width 185 height 19
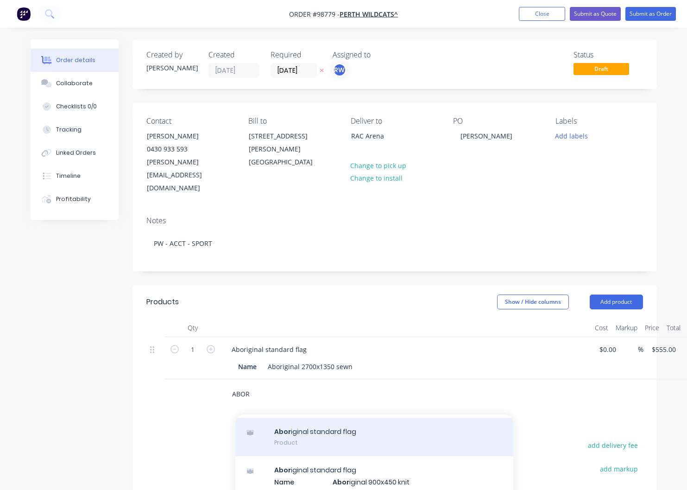
scroll to position [32, 0]
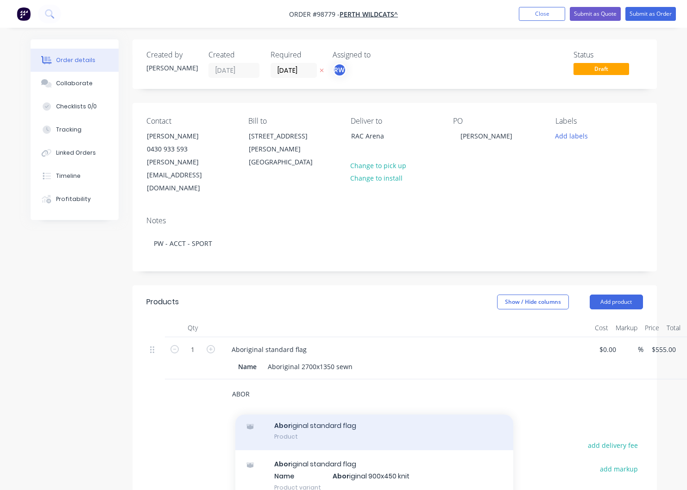
type input "ABOR"
click at [310, 412] on div "Abor iginal standard flag Product" at bounding box center [374, 431] width 278 height 39
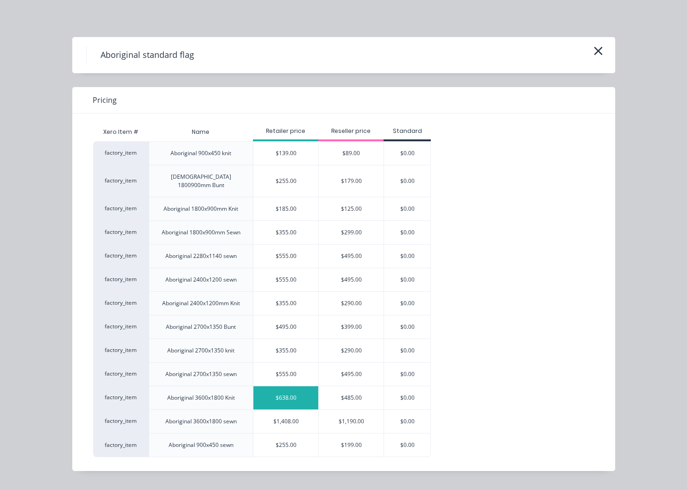
click at [280, 390] on div "$638.00" at bounding box center [285, 397] width 65 height 23
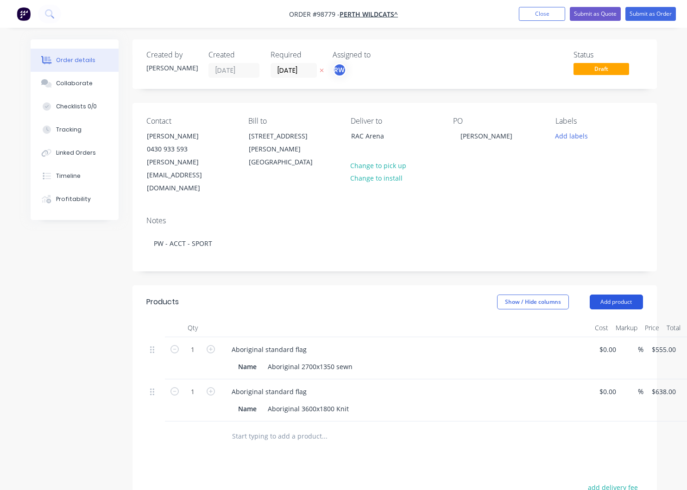
click at [621, 295] on button "Add product" at bounding box center [616, 302] width 53 height 15
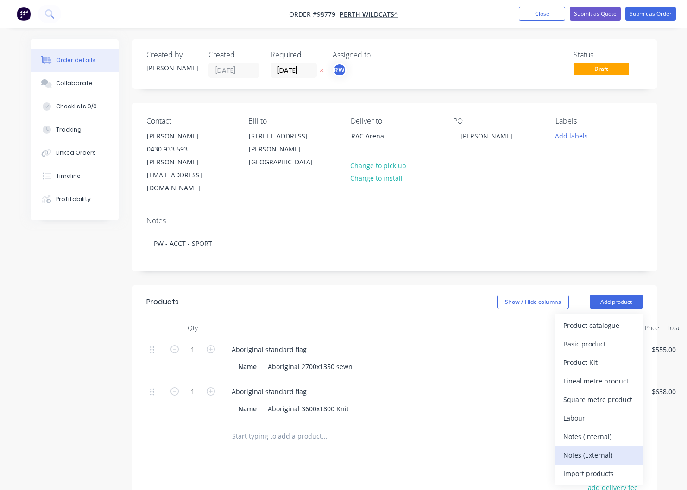
click at [602, 449] on div "Notes (External)" at bounding box center [598, 455] width 71 height 13
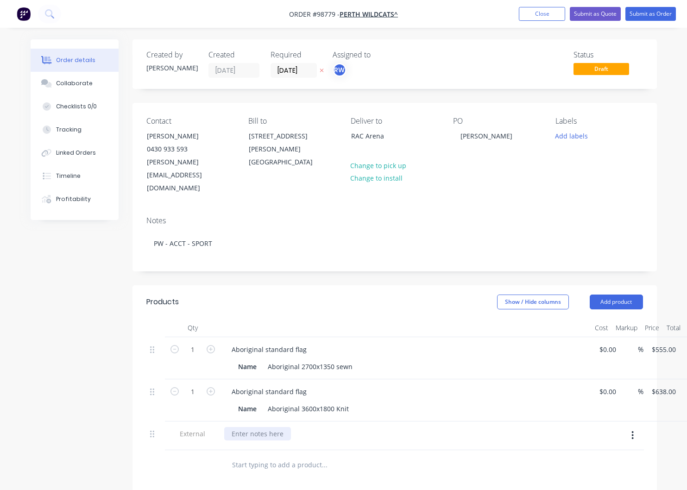
click at [250, 427] on div at bounding box center [257, 433] width 67 height 13
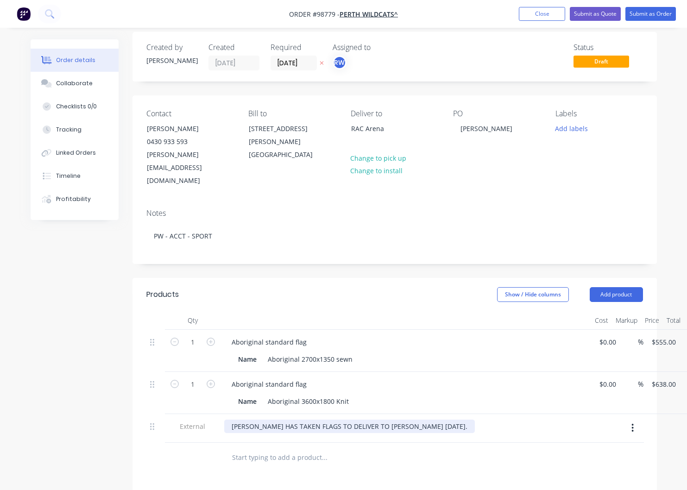
scroll to position [6, 0]
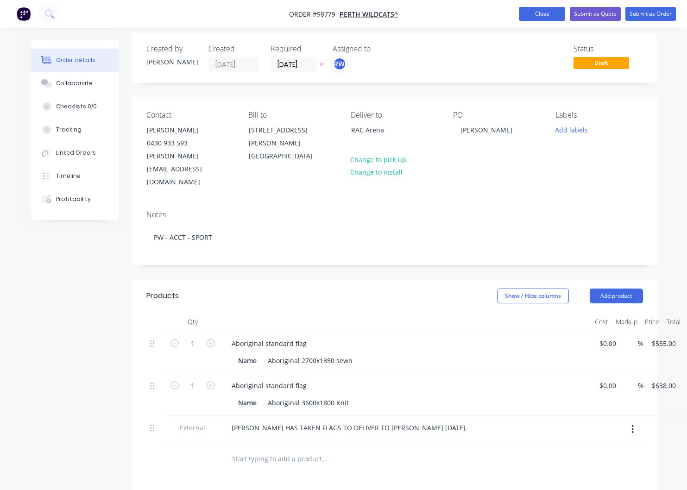
click at [538, 11] on button "Close" at bounding box center [542, 14] width 46 height 14
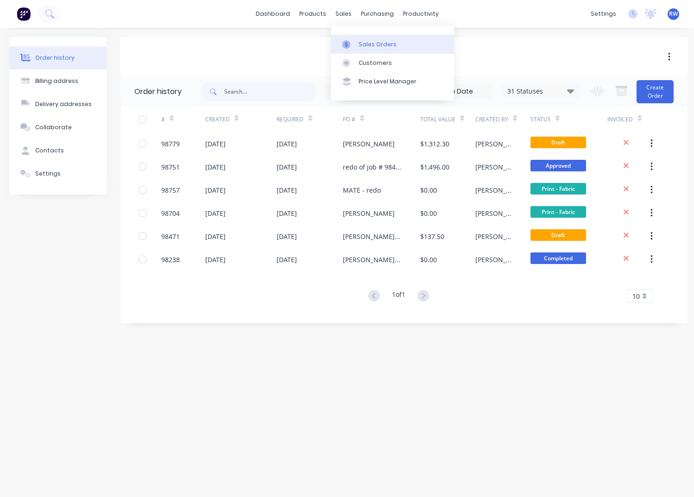
click at [367, 44] on div "Sales Orders" at bounding box center [378, 44] width 38 height 8
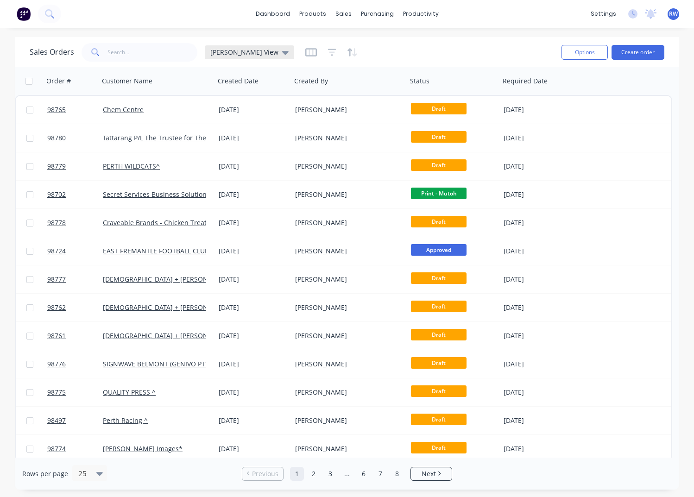
click at [235, 53] on span "[PERSON_NAME] View" at bounding box center [244, 52] width 68 height 10
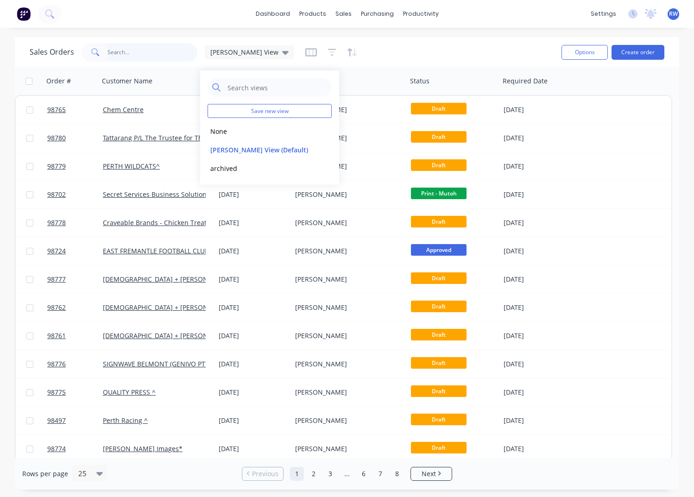
click at [143, 53] on input "text" at bounding box center [152, 52] width 90 height 19
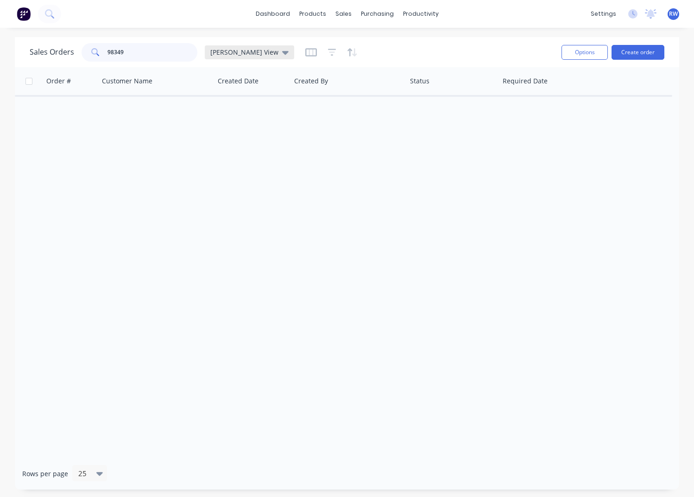
type input "98349"
click at [237, 49] on span "[PERSON_NAME] View" at bounding box center [244, 52] width 68 height 10
click at [241, 170] on button "archived" at bounding box center [261, 168] width 106 height 11
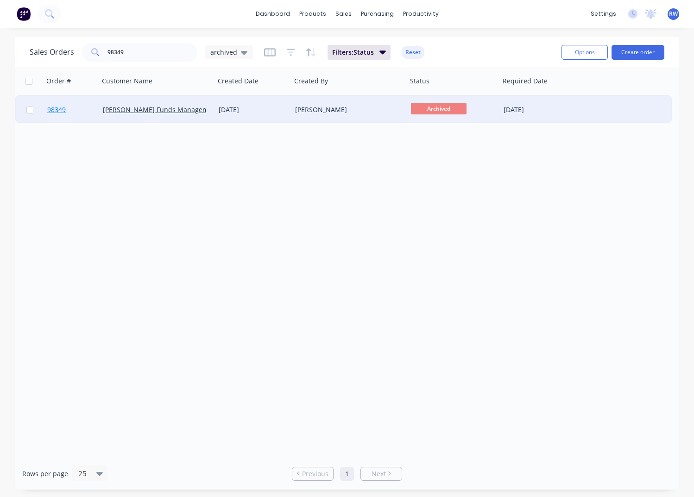
click at [57, 108] on span "98349" at bounding box center [56, 109] width 19 height 9
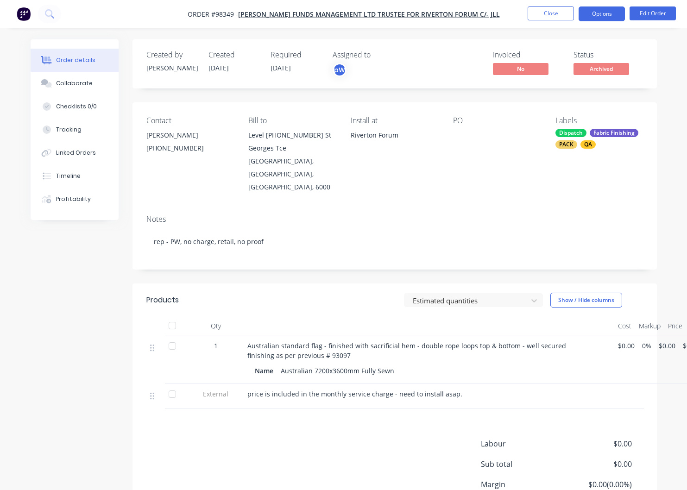
click at [602, 16] on button "Options" at bounding box center [602, 13] width 46 height 15
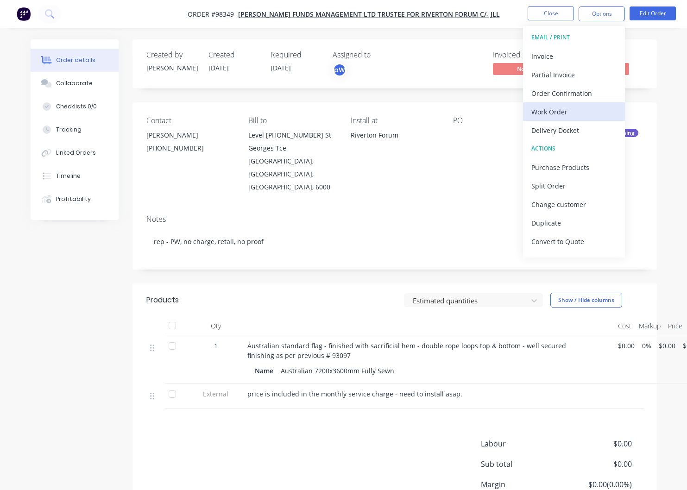
click at [556, 110] on div "Work Order" at bounding box center [573, 111] width 85 height 13
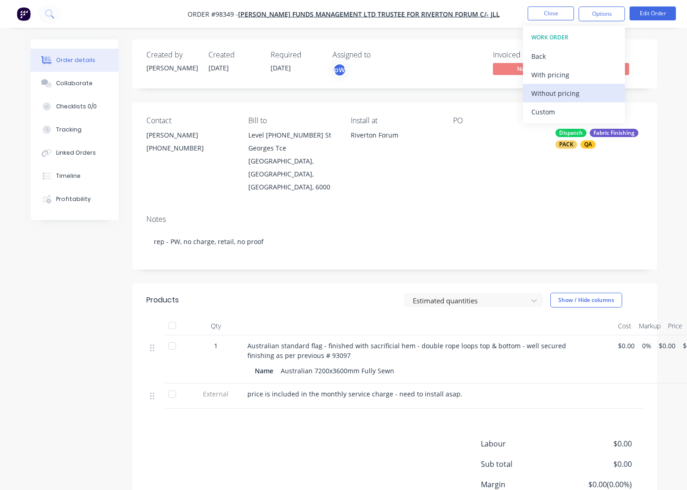
click at [551, 93] on div "Without pricing" at bounding box center [573, 93] width 85 height 13
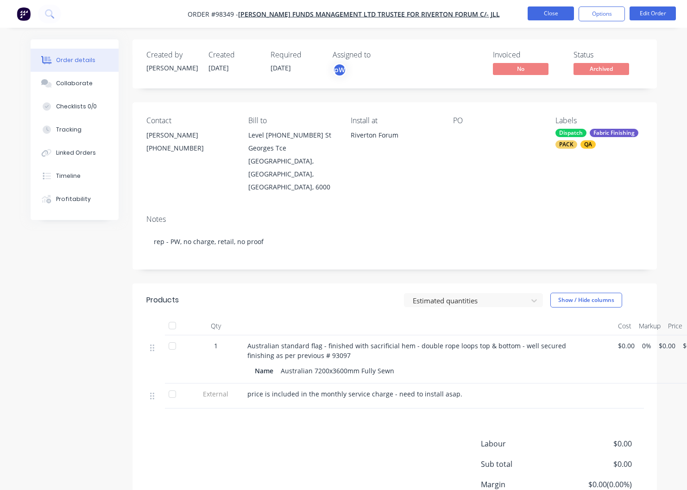
click at [539, 14] on button "Close" at bounding box center [551, 13] width 46 height 14
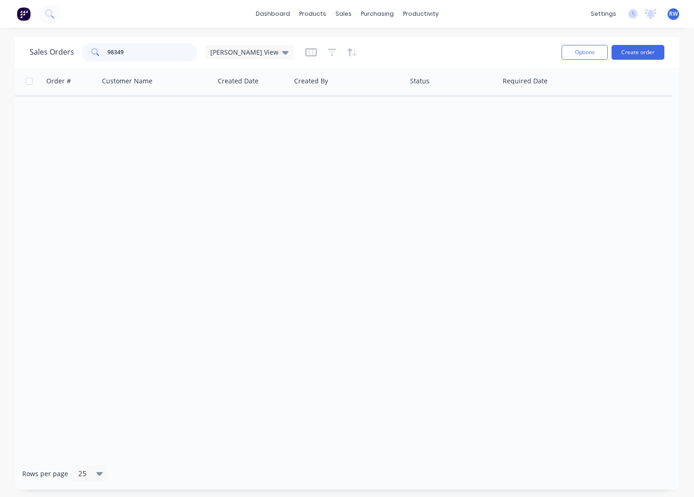
drag, startPoint x: 128, startPoint y: 52, endPoint x: 98, endPoint y: 51, distance: 30.2
click at [107, 51] on input "98349" at bounding box center [152, 52] width 90 height 19
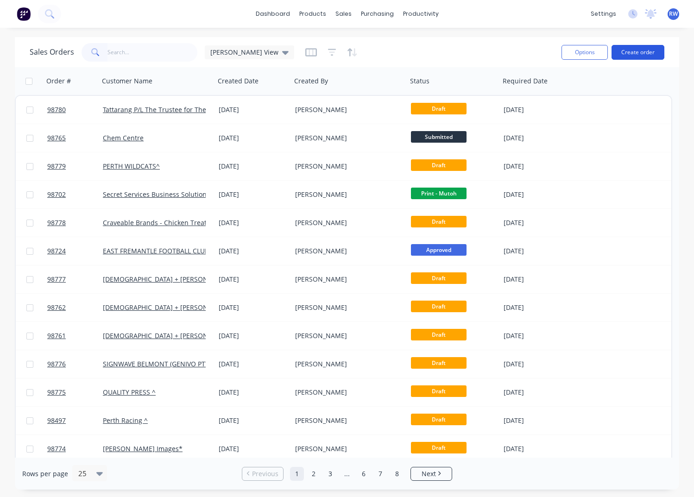
click at [635, 50] on button "Create order" at bounding box center [638, 52] width 53 height 15
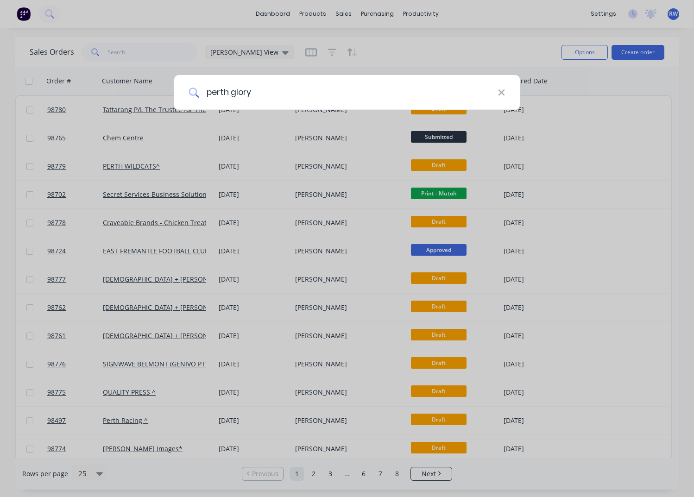
click at [426, 97] on input "perth glory" at bounding box center [348, 92] width 299 height 35
type input "perth glory f"
click at [501, 92] on icon at bounding box center [502, 92] width 6 height 6
click at [147, 52] on div at bounding box center [347, 248] width 694 height 497
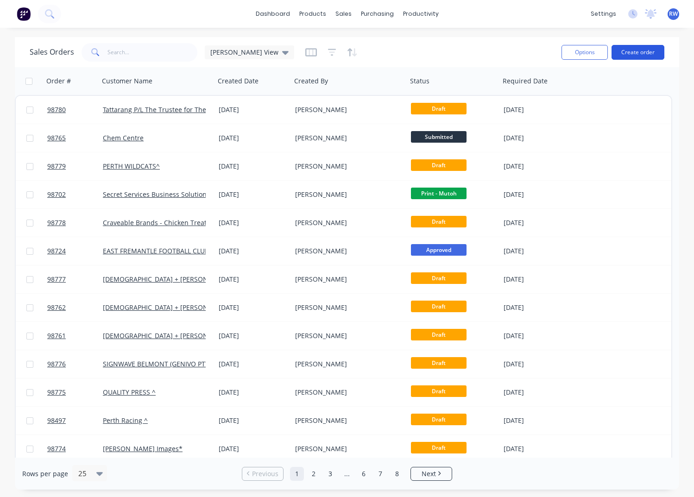
click at [634, 50] on button "Create order" at bounding box center [638, 52] width 53 height 15
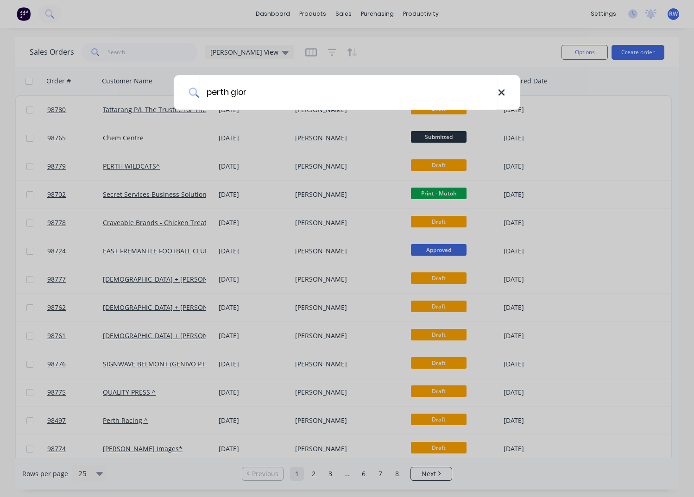
type input "perth glor"
drag, startPoint x: 505, startPoint y: 91, endPoint x: 400, endPoint y: 32, distance: 119.9
click at [502, 89] on icon at bounding box center [501, 93] width 7 height 10
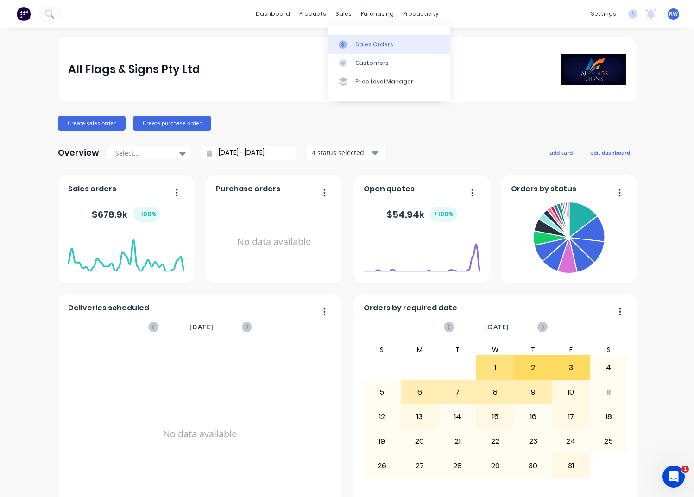
click at [375, 47] on div "Sales Orders" at bounding box center [374, 44] width 38 height 8
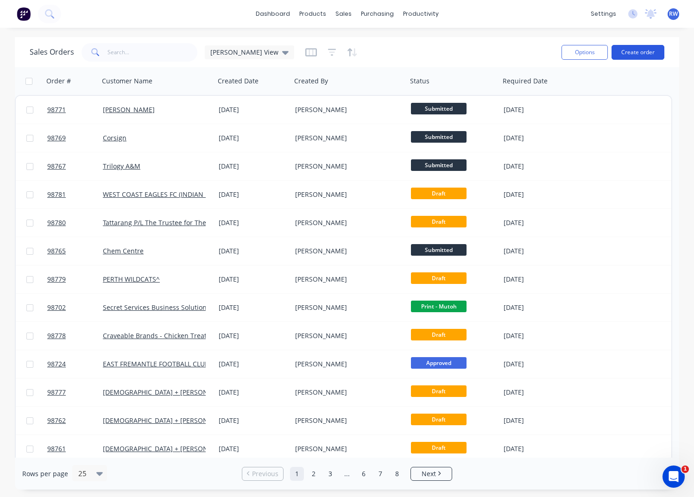
click at [635, 54] on button "Create order" at bounding box center [638, 52] width 53 height 15
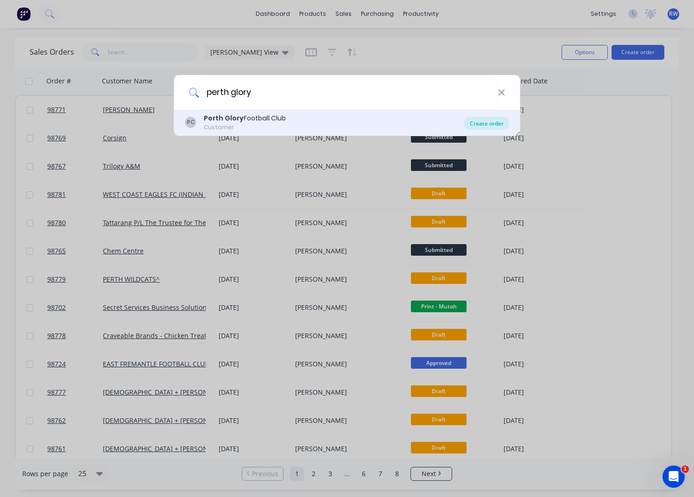
type input "perth glory"
click at [477, 125] on div "Create order" at bounding box center [486, 123] width 45 height 13
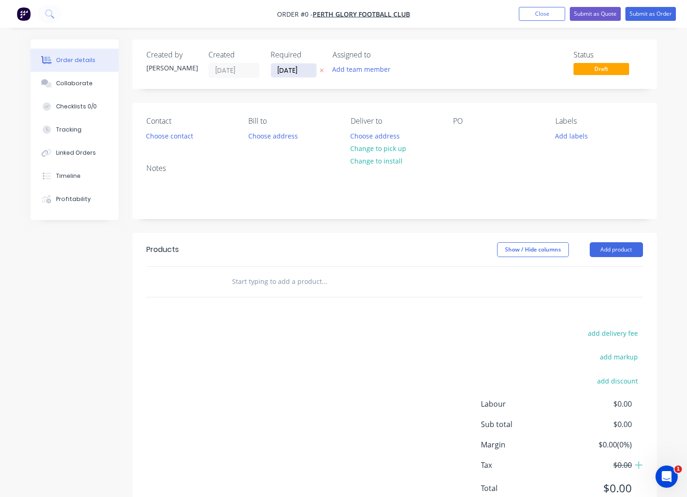
click at [309, 71] on input "[DATE]" at bounding box center [293, 70] width 45 height 14
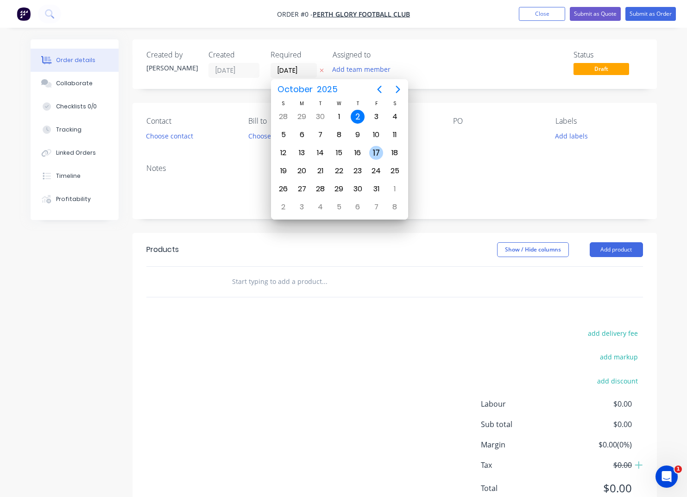
click at [375, 154] on div "17" at bounding box center [376, 153] width 14 height 14
type input "[DATE]"
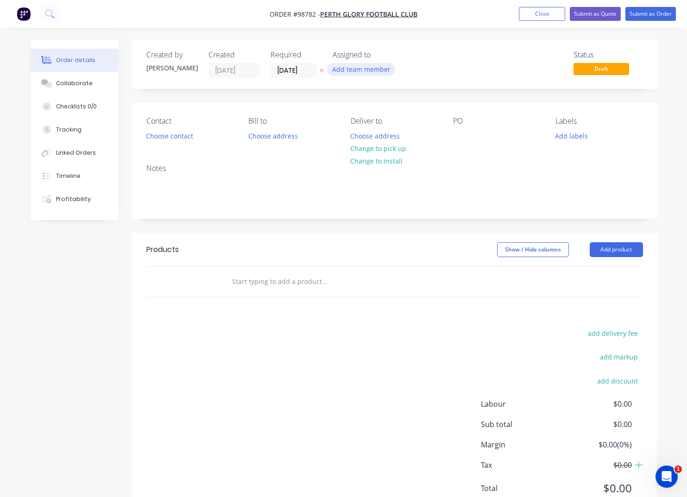
click at [360, 69] on button "Add team member" at bounding box center [361, 69] width 68 height 13
type input "[PERSON_NAME]"
click at [381, 122] on div "[PERSON_NAME]" at bounding box center [407, 121] width 93 height 10
click at [161, 136] on button "Choose contact" at bounding box center [169, 135] width 57 height 13
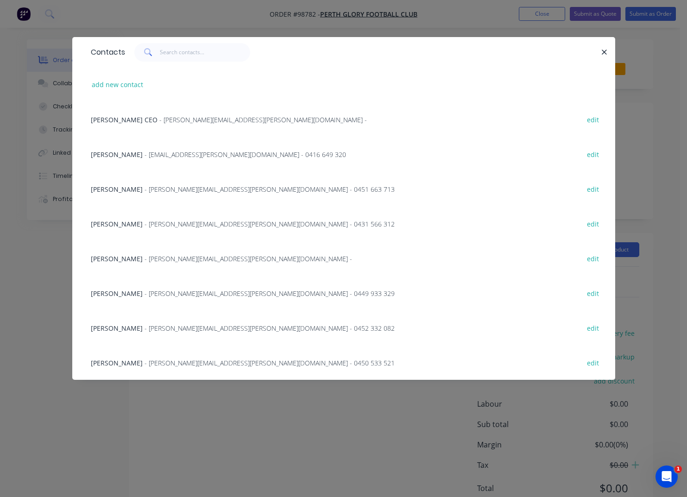
click at [153, 329] on span "- [PERSON_NAME][EMAIL_ADDRESS][PERSON_NAME][DOMAIN_NAME] - 0452 332 082" at bounding box center [270, 328] width 250 height 9
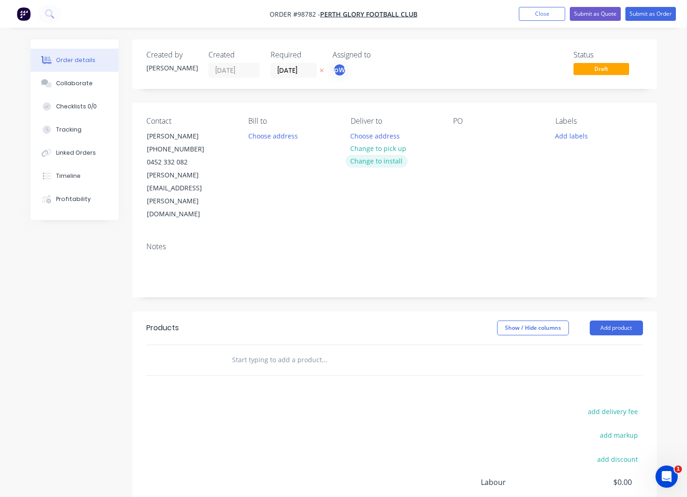
click at [366, 161] on button "Change to install" at bounding box center [377, 161] width 62 height 13
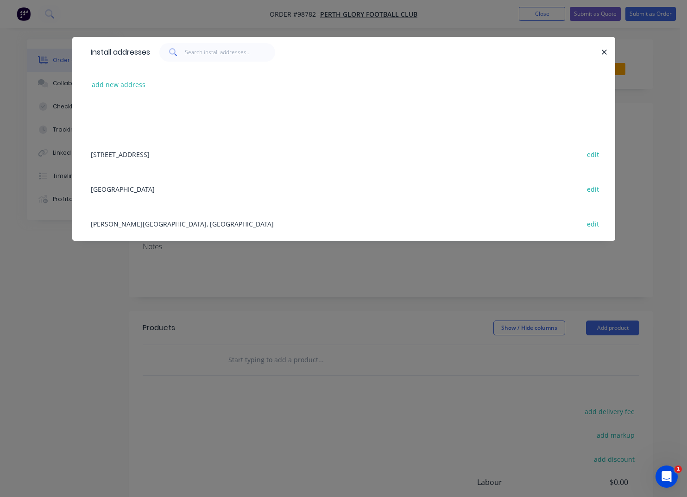
click at [130, 192] on div "HBF Park edit" at bounding box center [343, 188] width 515 height 35
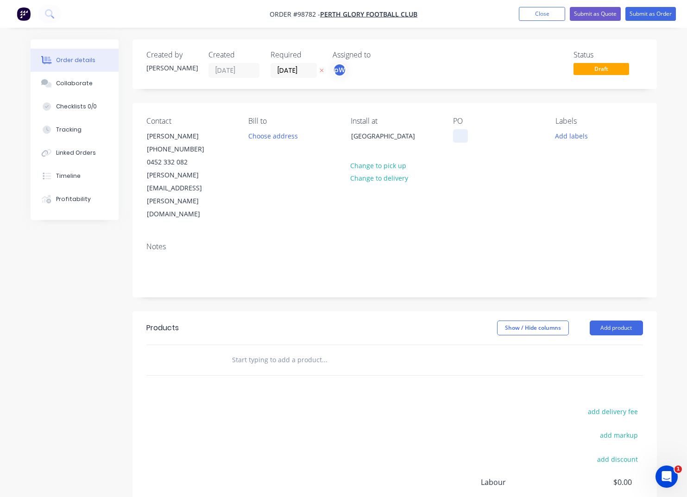
drag, startPoint x: 460, startPoint y: 136, endPoint x: 479, endPoint y: 154, distance: 25.9
click at [460, 137] on div at bounding box center [460, 135] width 15 height 13
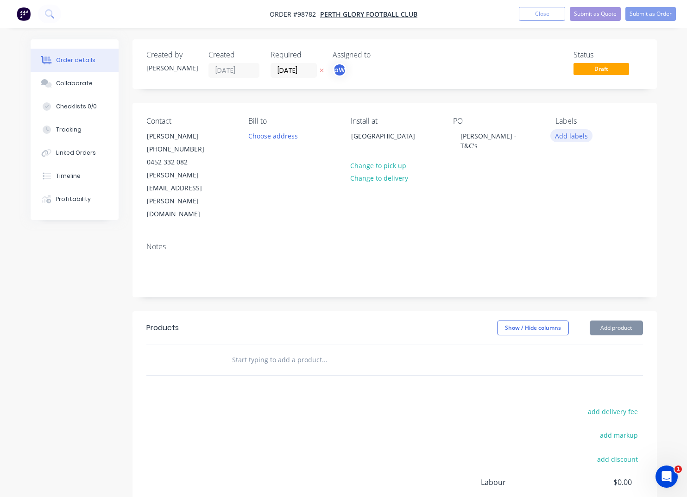
click at [566, 138] on button "Add labels" at bounding box center [571, 135] width 43 height 13
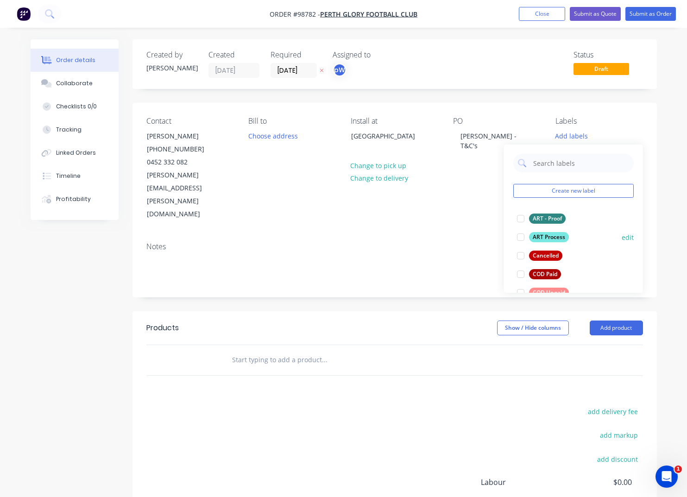
drag, startPoint x: 550, startPoint y: 221, endPoint x: 554, endPoint y: 236, distance: 16.2
click at [550, 221] on div "ART - Proof" at bounding box center [547, 219] width 37 height 10
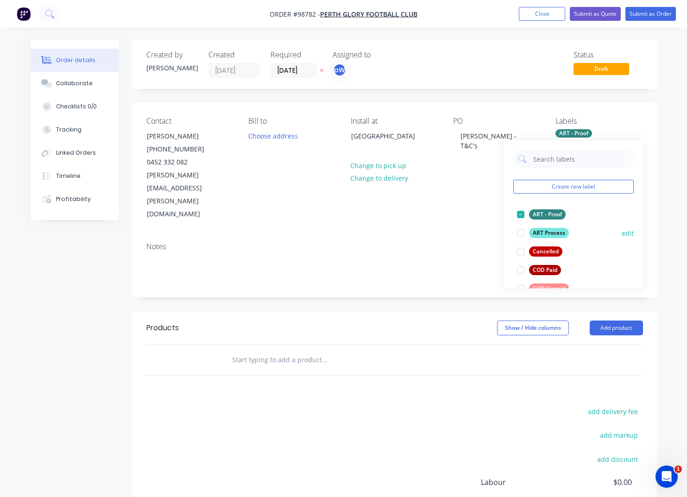
click at [555, 234] on div "ART Process" at bounding box center [549, 233] width 40 height 10
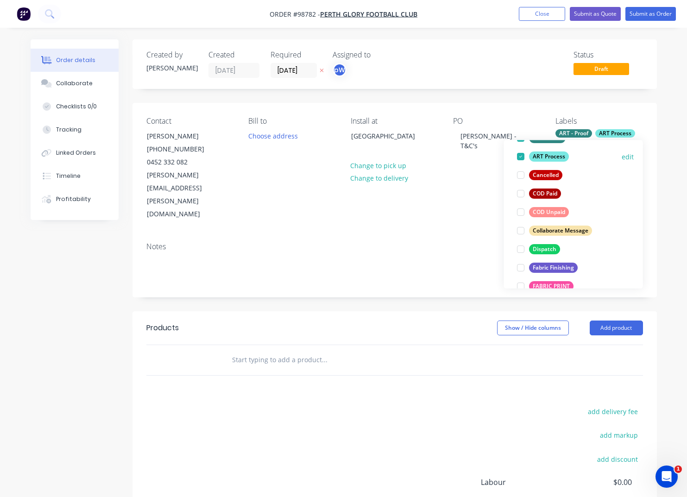
scroll to position [90, 0]
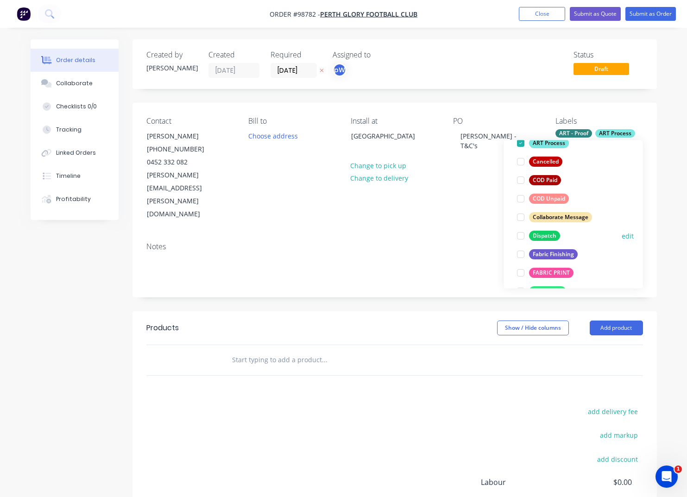
click at [551, 234] on div "Dispatch" at bounding box center [544, 236] width 31 height 10
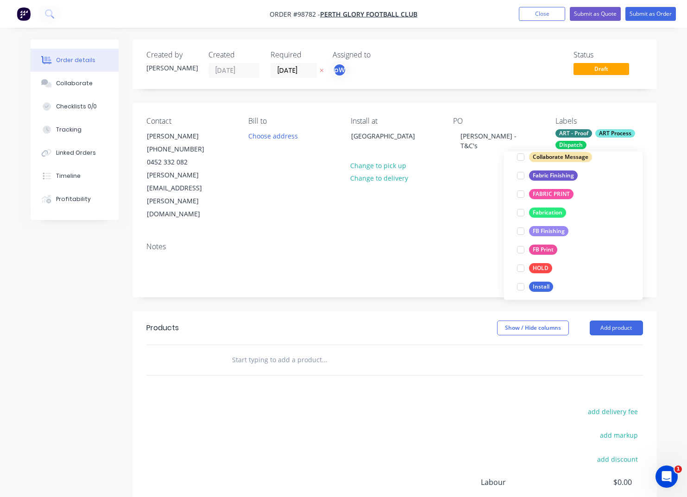
scroll to position [248, 0]
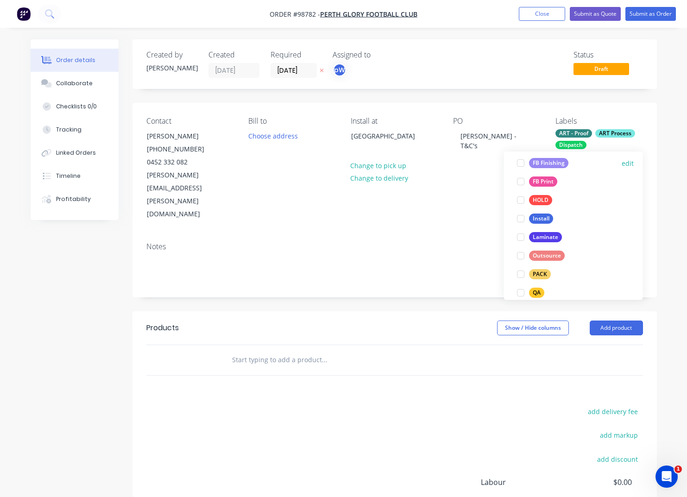
click at [549, 163] on div "FB Finishing" at bounding box center [548, 163] width 39 height 10
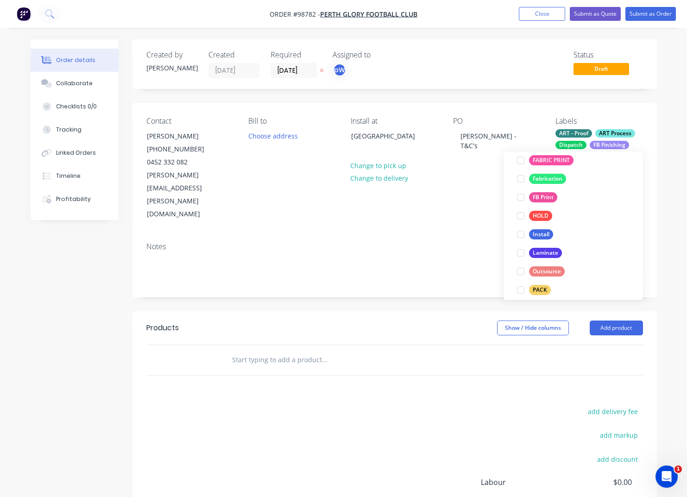
scroll to position [257, 0]
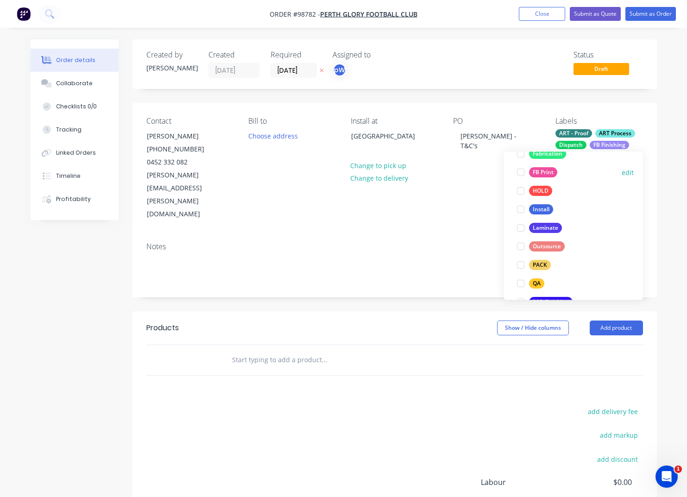
click at [538, 173] on div "FB Print" at bounding box center [543, 173] width 28 height 10
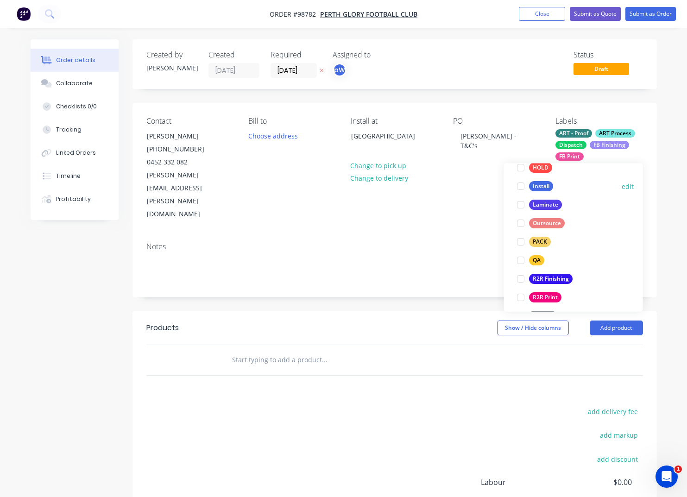
click at [538, 187] on div "Install" at bounding box center [541, 187] width 24 height 10
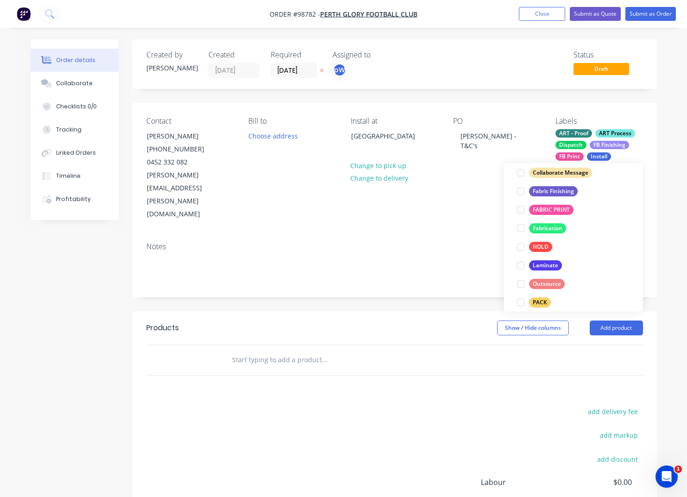
scroll to position [276, 0]
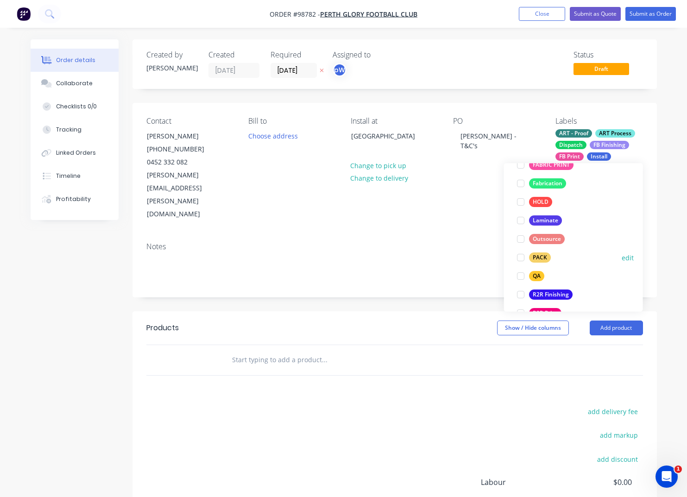
click at [537, 257] on div "PACK" at bounding box center [540, 258] width 22 height 10
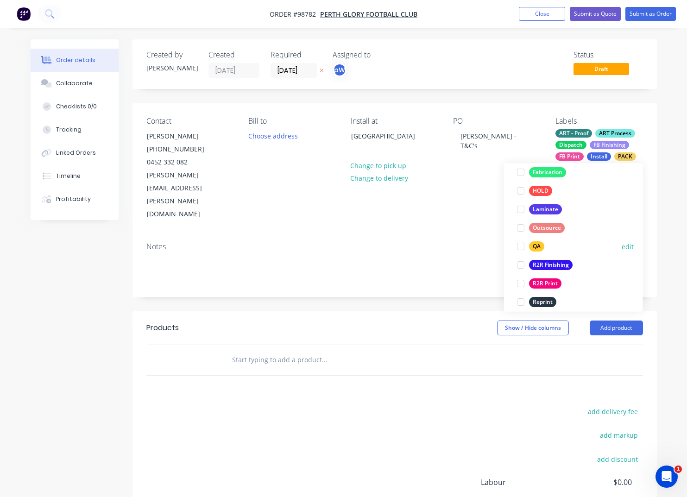
click at [539, 244] on div "QA" at bounding box center [536, 247] width 15 height 10
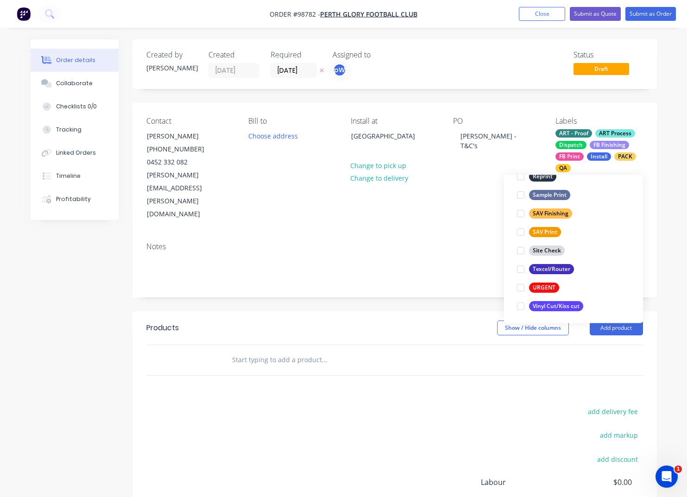
scroll to position [445, 0]
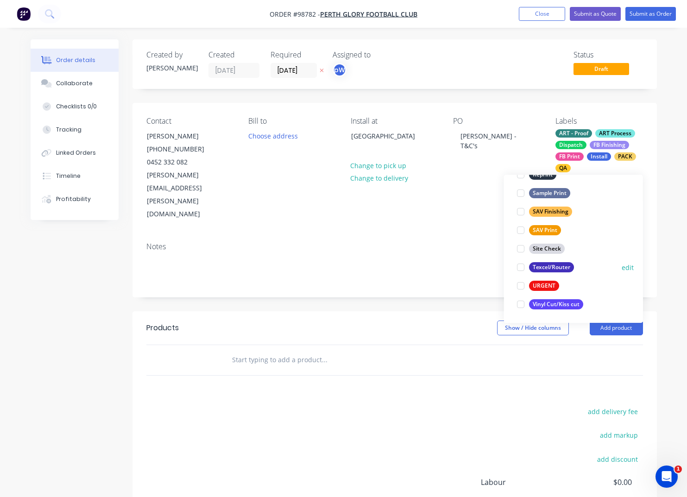
click at [546, 268] on div "Texcel/Router" at bounding box center [551, 268] width 45 height 10
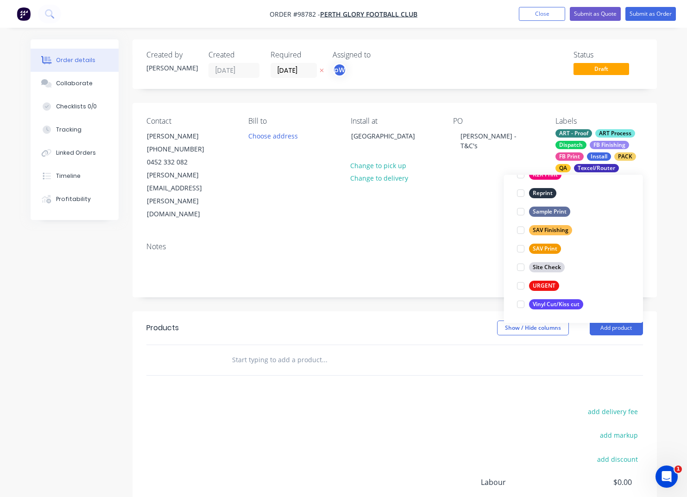
scroll to position [130, 0]
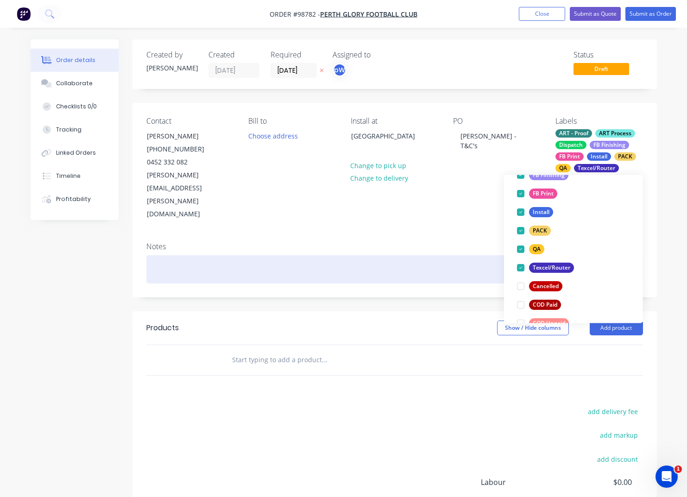
click at [171, 255] on div at bounding box center [394, 269] width 497 height 28
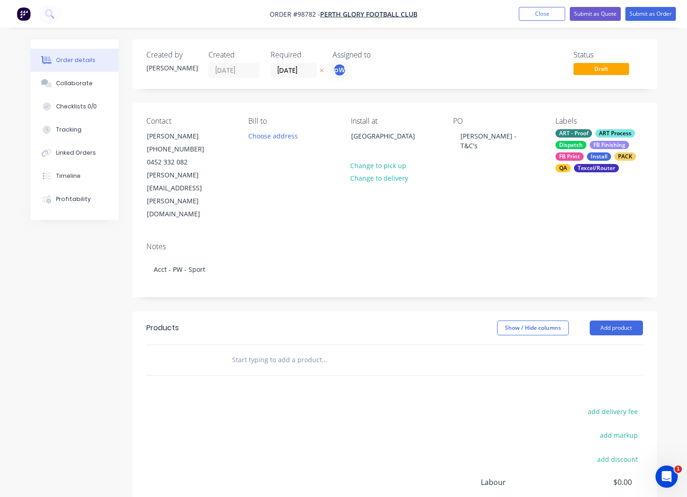
click at [234, 351] on input "text" at bounding box center [324, 360] width 185 height 19
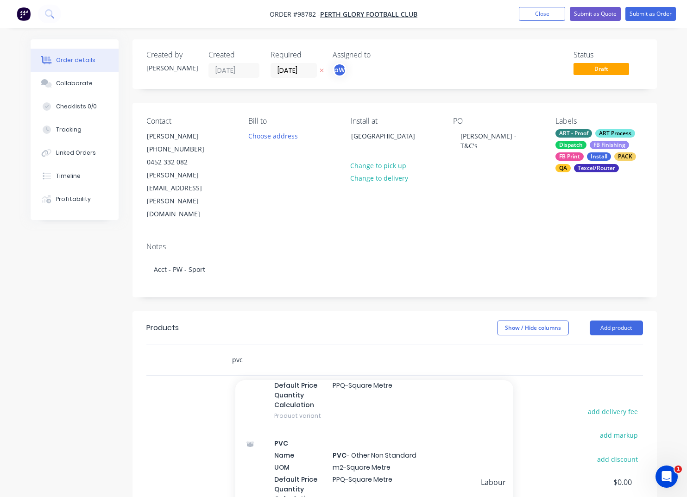
scroll to position [917, 0]
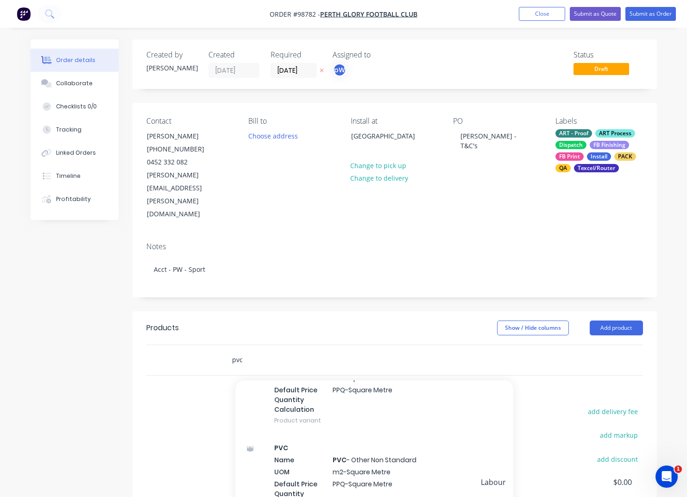
drag, startPoint x: 253, startPoint y: 323, endPoint x: 226, endPoint y: 323, distance: 27.8
click at [232, 351] on input "pvc" at bounding box center [324, 360] width 185 height 19
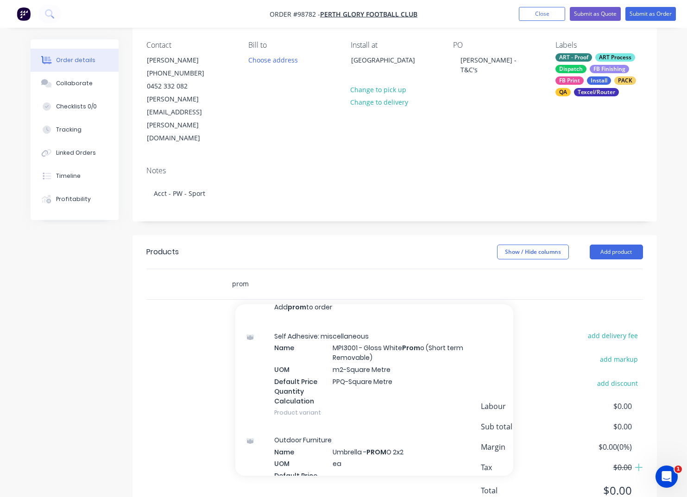
scroll to position [10, 0]
drag, startPoint x: 258, startPoint y: 247, endPoint x: 232, endPoint y: 246, distance: 26.0
click at [232, 275] on input "prom" at bounding box center [324, 284] width 185 height 19
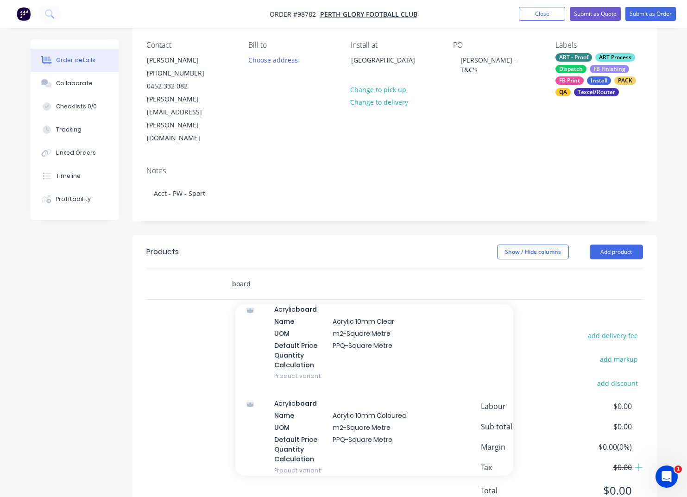
scroll to position [1909, 0]
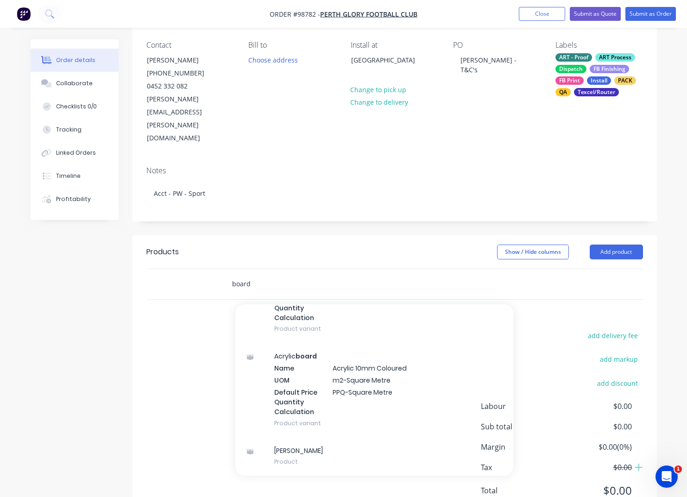
click at [265, 275] on input "board" at bounding box center [324, 284] width 185 height 19
drag, startPoint x: 257, startPoint y: 244, endPoint x: 222, endPoint y: 244, distance: 34.8
click at [232, 275] on input "board" at bounding box center [324, 284] width 185 height 19
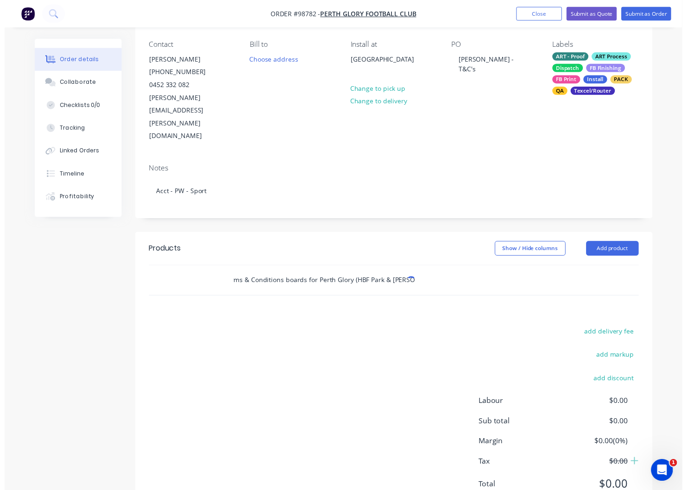
scroll to position [0, 63]
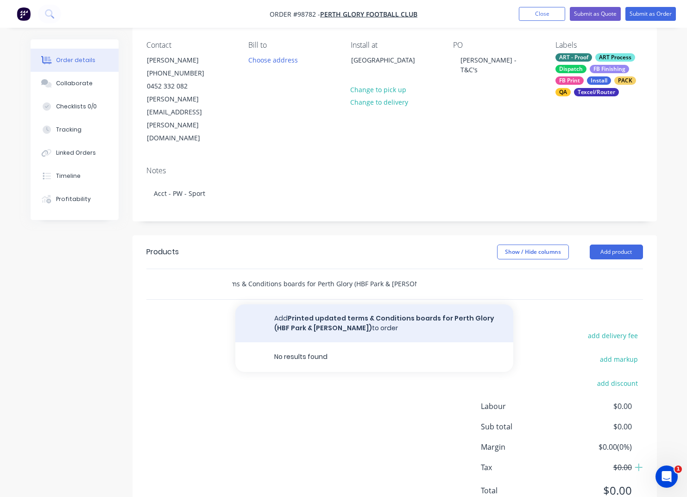
type input "Printed updated terms & Conditions boards for Perth Glory (HBF Park & [PERSON_N…"
click at [356, 304] on button "Add Printed updated terms & Conditions boards for Perth Glory (HBF Park & [PERS…" at bounding box center [374, 323] width 278 height 38
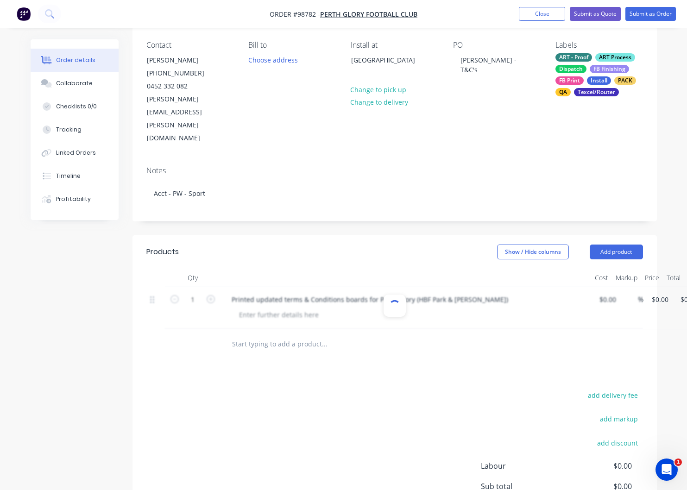
scroll to position [0, 0]
click at [288, 308] on div at bounding box center [279, 314] width 95 height 13
click at [335, 308] on div "3 sheets (16/sheet) 300x500mm trim to size" at bounding box center [306, 314] width 149 height 13
click at [378, 308] on div "3 sheets (16/sheet) 300x500mm, trim to size" at bounding box center [308, 314] width 152 height 13
click at [394, 308] on div "3 sheets (16/sheet) 300x500mm, trim to size, either0.6mm or 1mm promeg" at bounding box center [355, 314] width 247 height 13
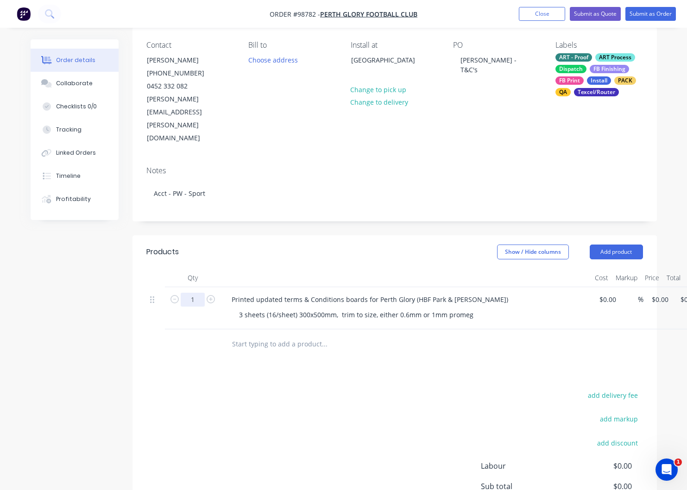
click at [200, 293] on input "1" at bounding box center [193, 300] width 24 height 14
drag, startPoint x: 201, startPoint y: 261, endPoint x: 183, endPoint y: 261, distance: 17.6
click at [183, 293] on input "40" at bounding box center [193, 300] width 24 height 14
type input "1"
drag, startPoint x: 663, startPoint y: 264, endPoint x: 670, endPoint y: 276, distance: 14.3
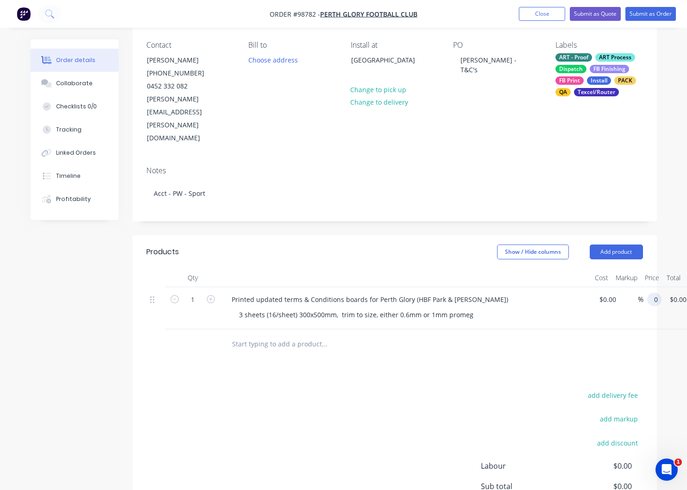
click at [662, 293] on input "0" at bounding box center [656, 299] width 11 height 13
type input "$1,440.00"
click at [610, 245] on button "Add product" at bounding box center [616, 252] width 53 height 15
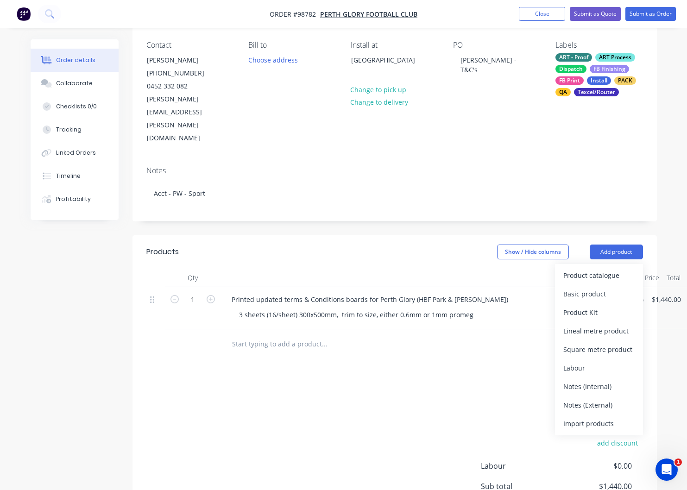
drag, startPoint x: 579, startPoint y: 365, endPoint x: 544, endPoint y: 359, distance: 34.9
click at [578, 398] on div "Notes (External)" at bounding box center [598, 404] width 71 height 13
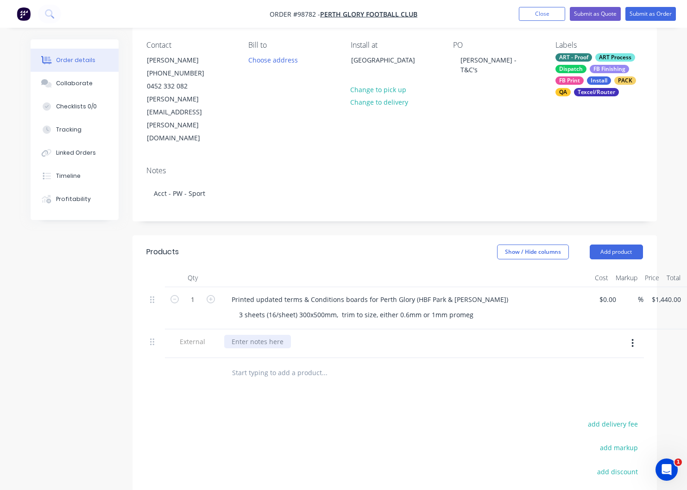
click at [246, 335] on div at bounding box center [257, 341] width 67 height 13
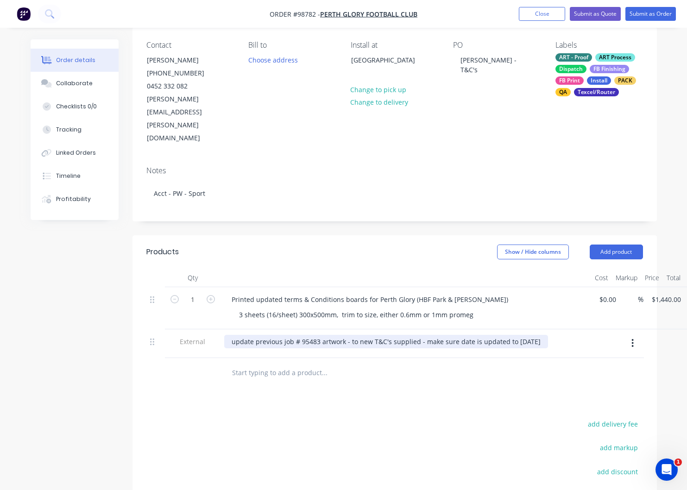
click at [419, 335] on div "update previous job # 95483 artwork - to new T&C's supplied - make sure date is…" at bounding box center [386, 341] width 324 height 13
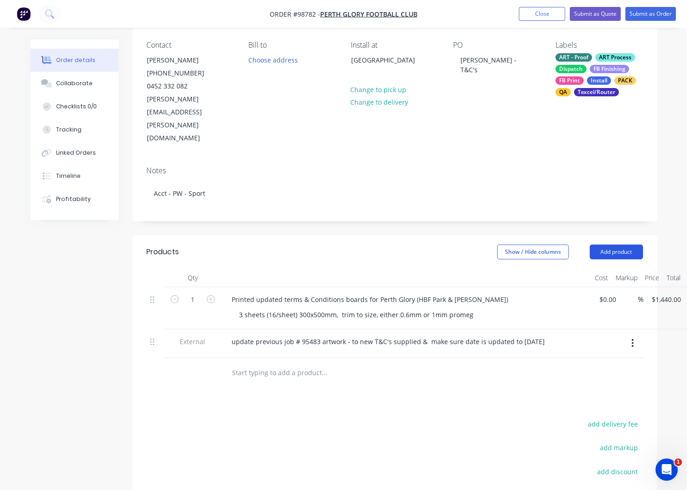
click at [614, 245] on button "Add product" at bounding box center [616, 252] width 53 height 15
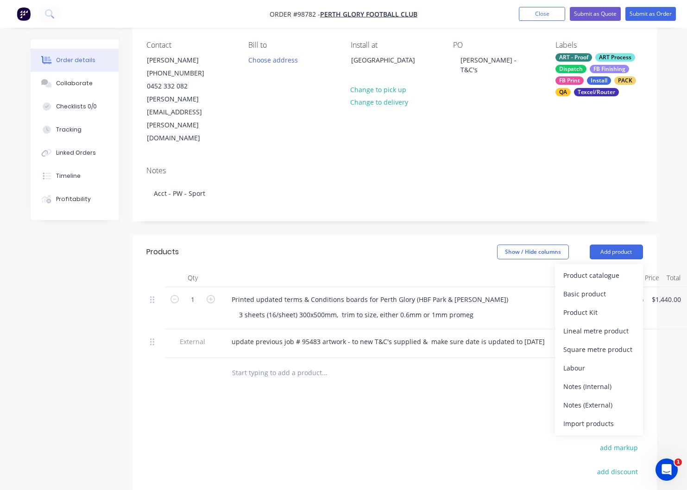
click at [593, 398] on div "Notes (External)" at bounding box center [598, 404] width 71 height 13
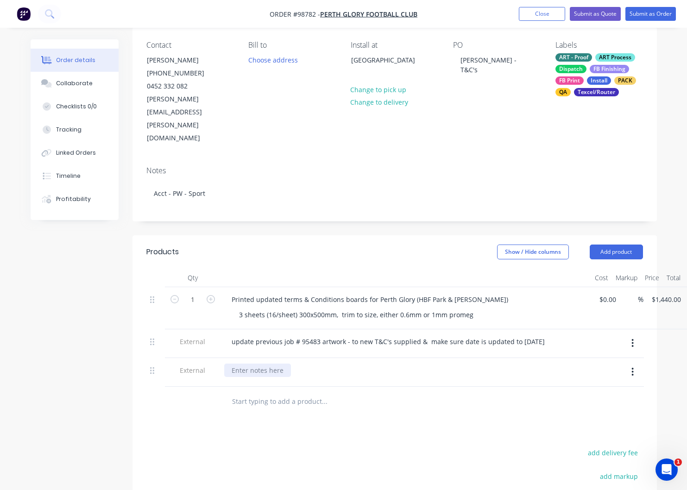
click at [274, 364] on div at bounding box center [257, 370] width 67 height 13
drag, startPoint x: 543, startPoint y: 15, endPoint x: 515, endPoint y: 37, distance: 35.0
click at [543, 15] on button "Close" at bounding box center [542, 14] width 46 height 14
